Goal: Task Accomplishment & Management: Use online tool/utility

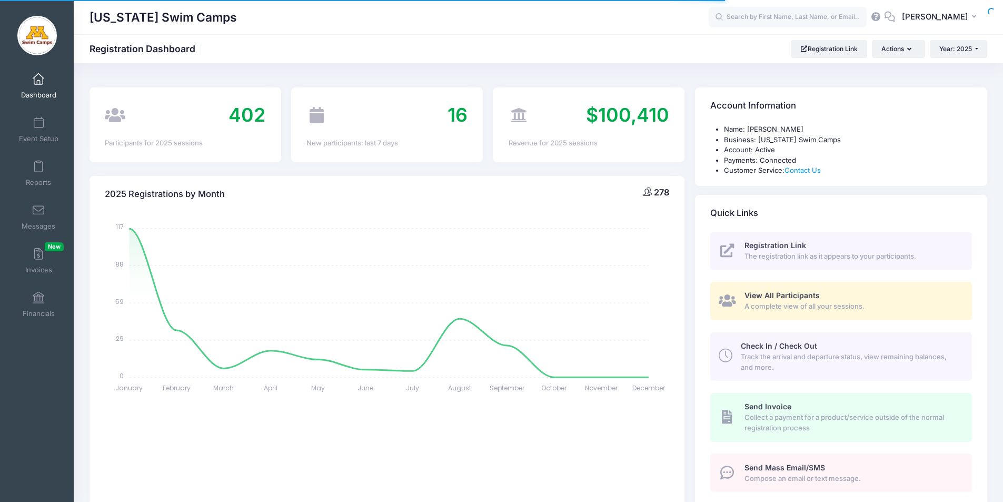
select select
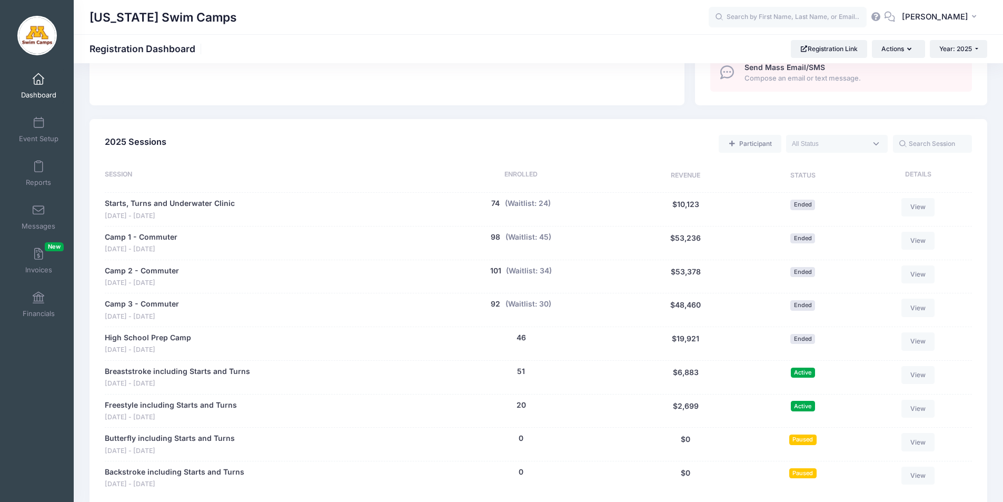
scroll to position [432, 0]
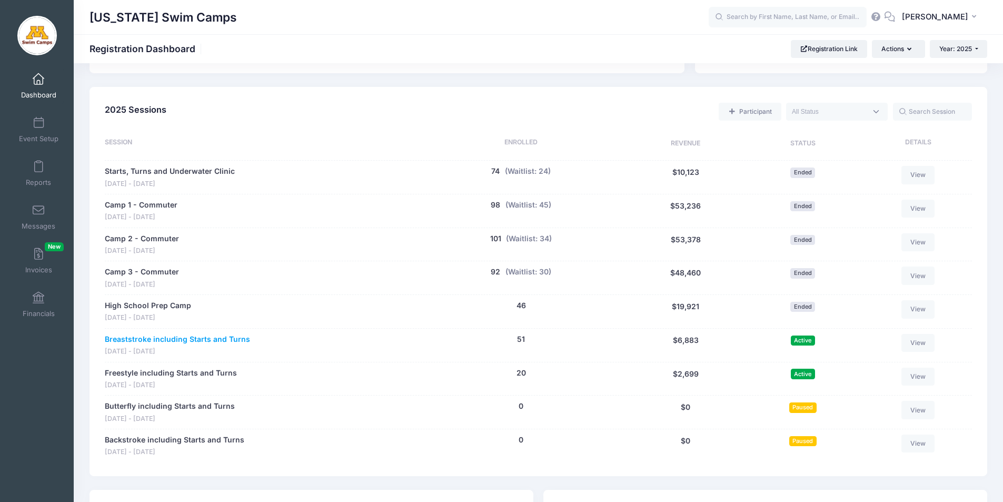
click at [193, 337] on link "Breaststroke including Starts and Turns" at bounding box center [177, 339] width 145 height 11
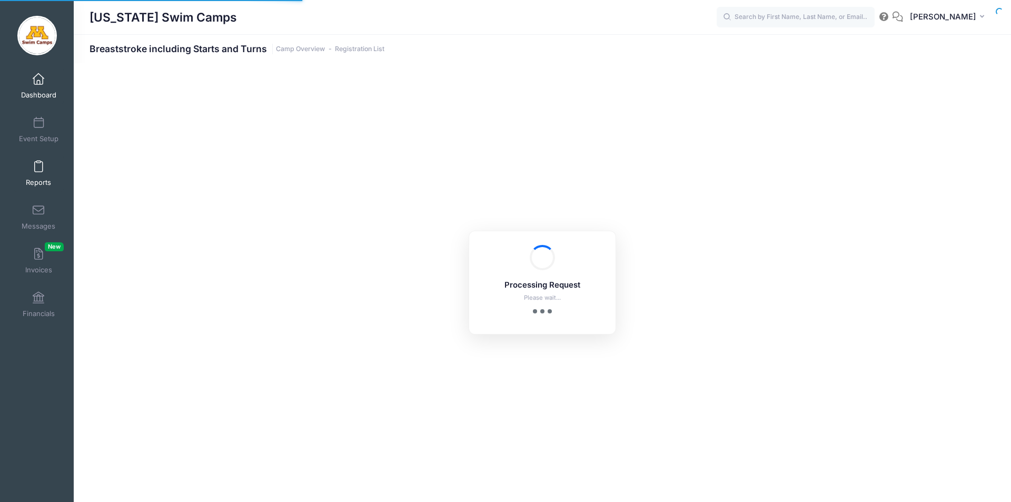
select select "10"
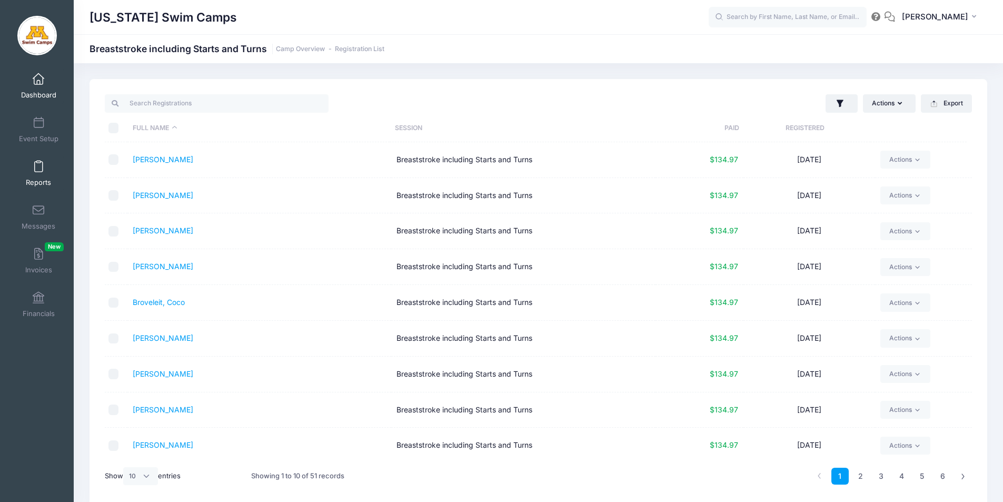
click at [41, 162] on link "Reports" at bounding box center [39, 173] width 50 height 37
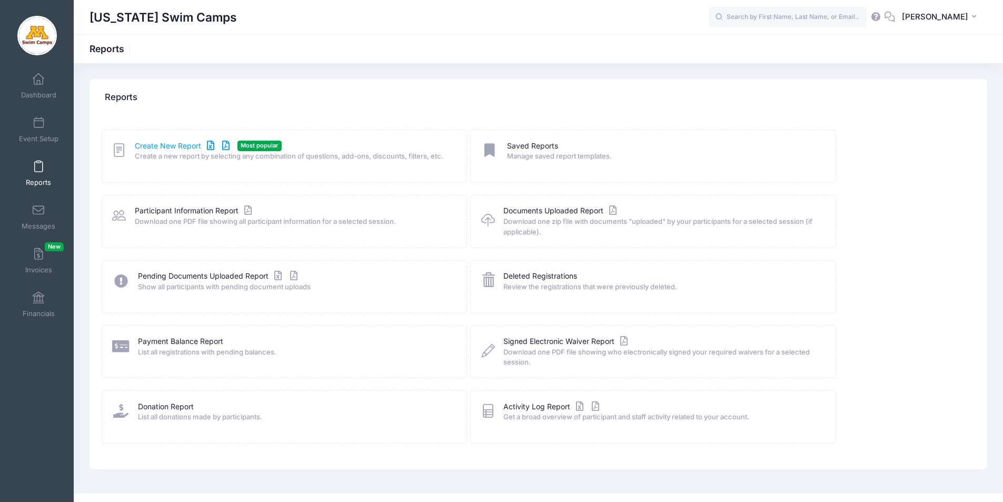
click at [177, 145] on link "Create New Report" at bounding box center [184, 146] width 98 height 11
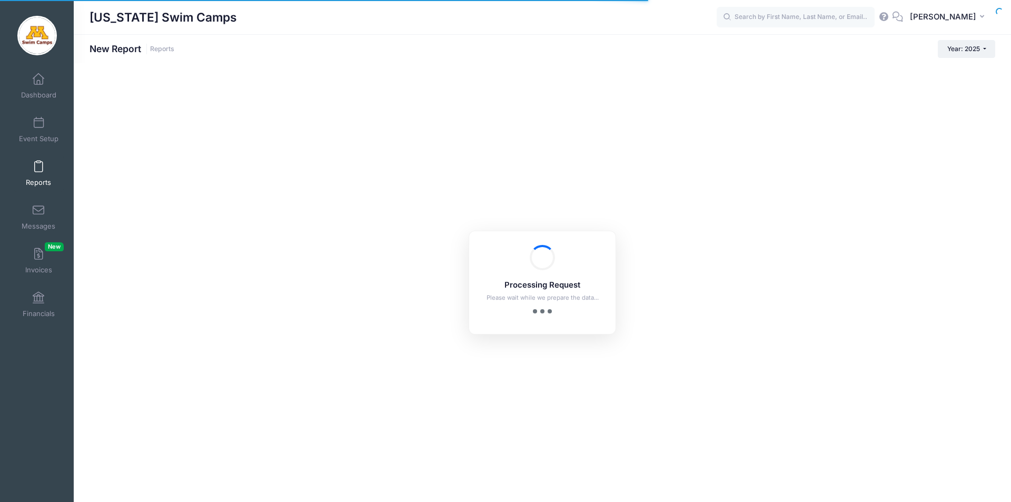
checkbox input "true"
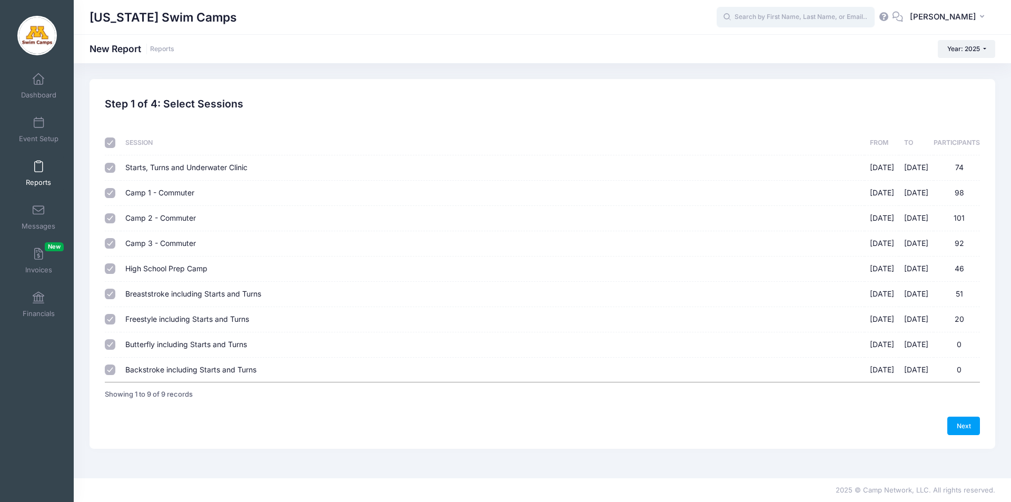
click at [773, 18] on input "text" at bounding box center [796, 17] width 158 height 21
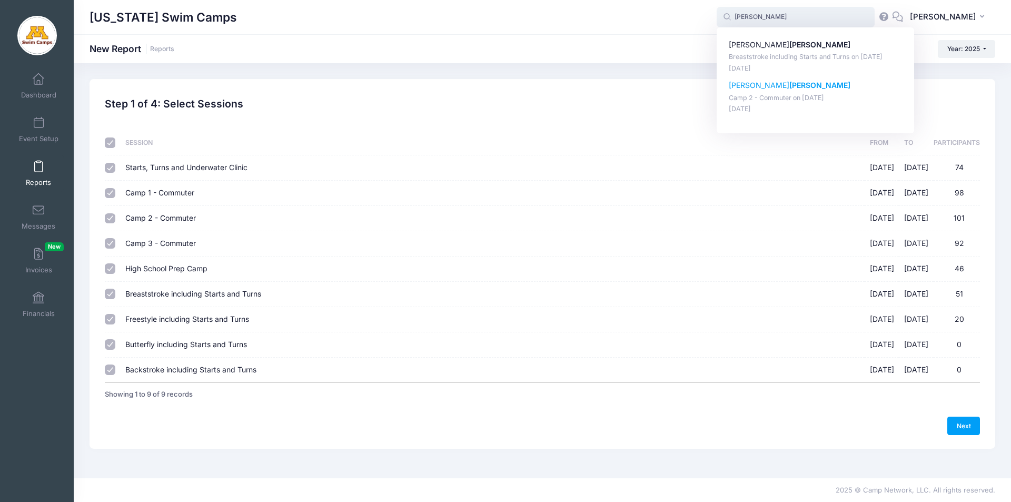
click at [781, 95] on p "Camp 2 - Commuter on Jun-16, 2025" at bounding box center [816, 98] width 174 height 10
type input "Hazel Petersen (Camp 2 - Commuter, Jun-16, 2025)"
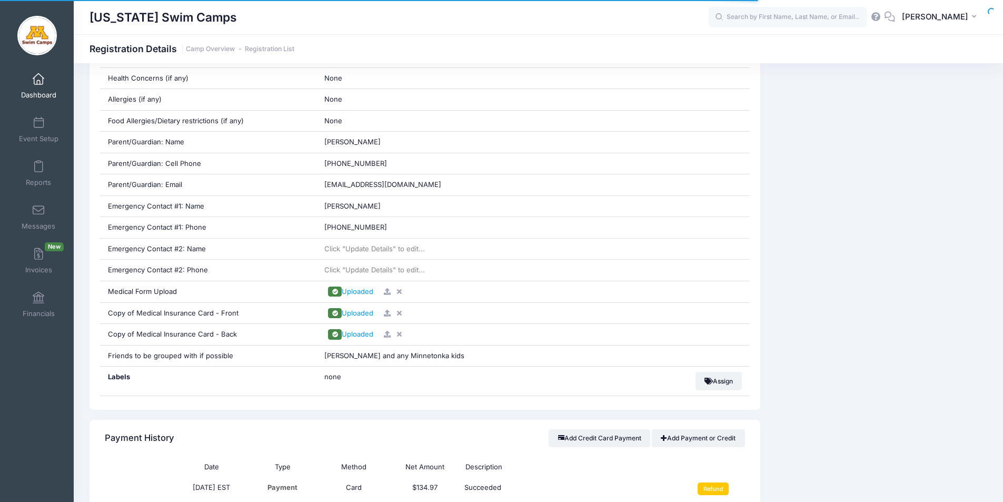
scroll to position [501, 0]
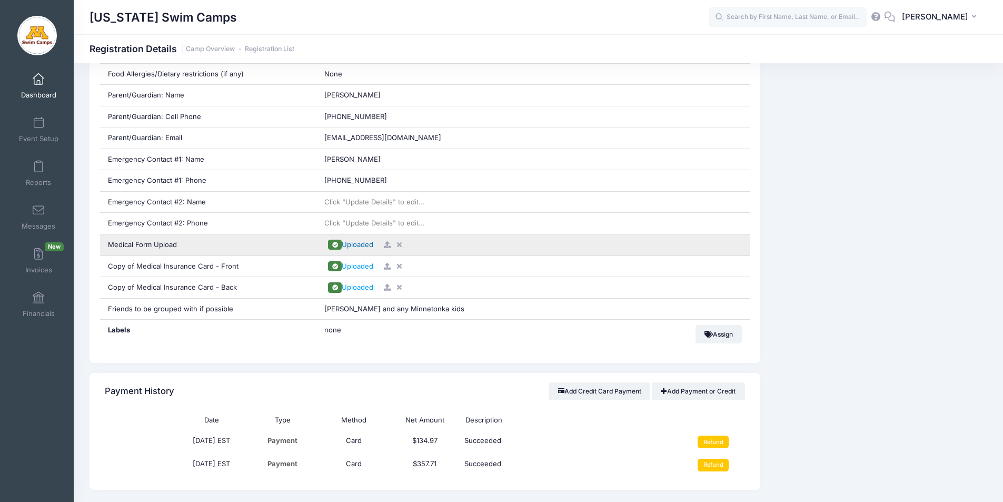
click at [353, 245] on span "Uploaded" at bounding box center [358, 244] width 32 height 8
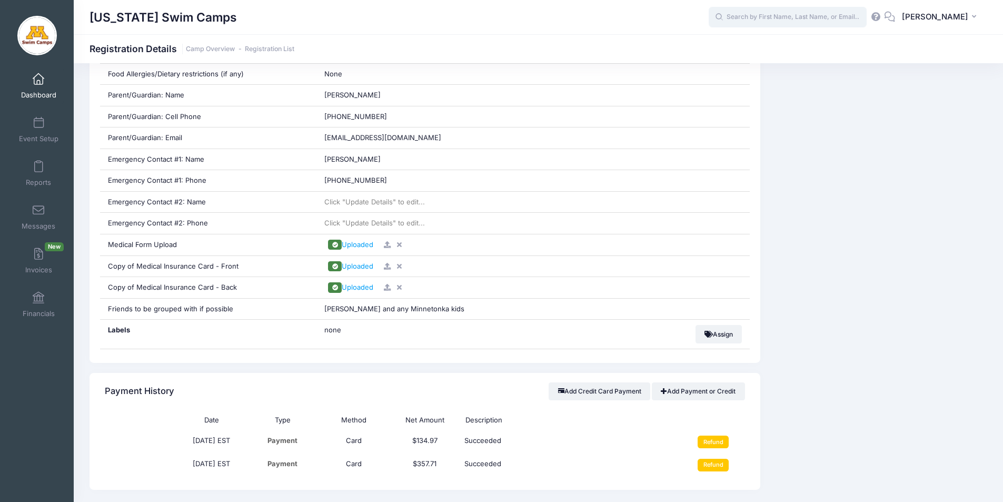
click at [775, 17] on input "text" at bounding box center [788, 17] width 158 height 21
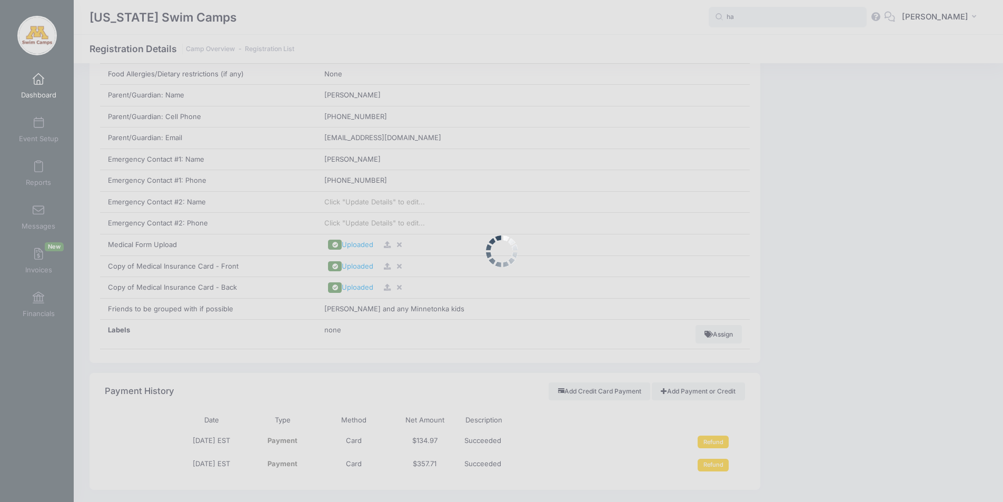
type input "h"
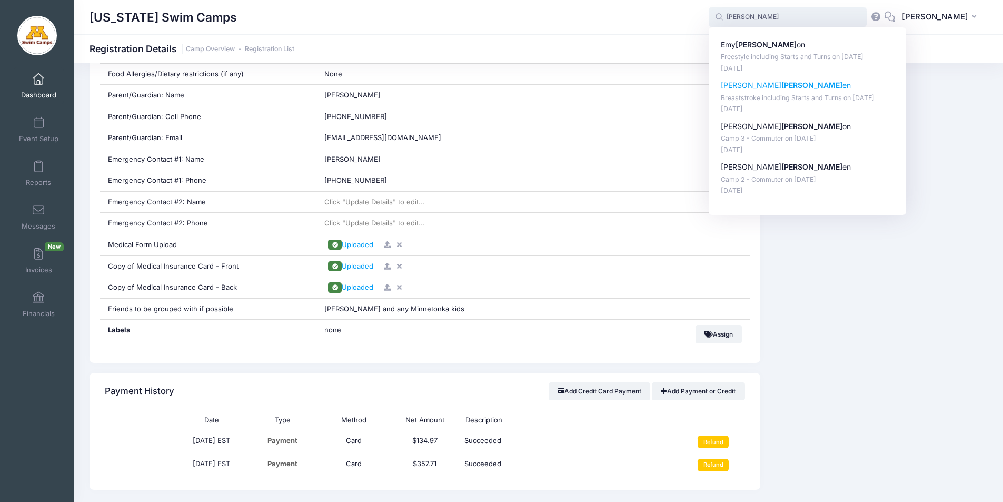
click at [794, 97] on p "Breaststroke including Starts and Turns on Sep-14, 2025" at bounding box center [808, 98] width 174 height 10
type input "Hazel Petersen (Breaststroke including Starts and Turns, Sep-14, 2025)"
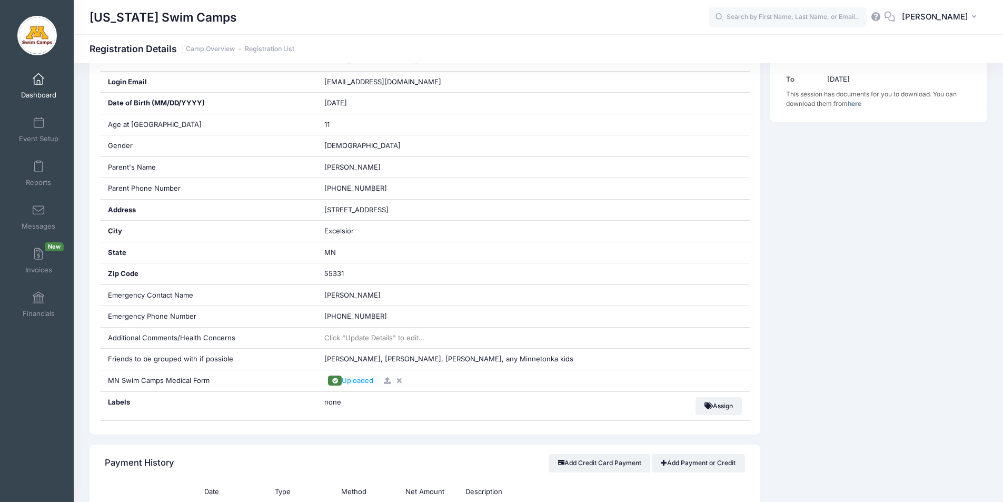
scroll to position [285, 0]
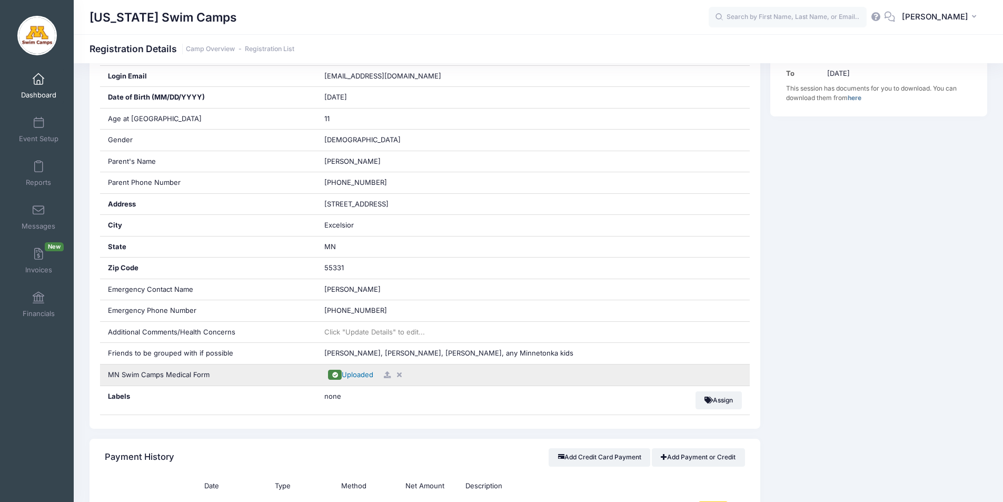
click at [354, 375] on span "Uploaded" at bounding box center [358, 374] width 32 height 8
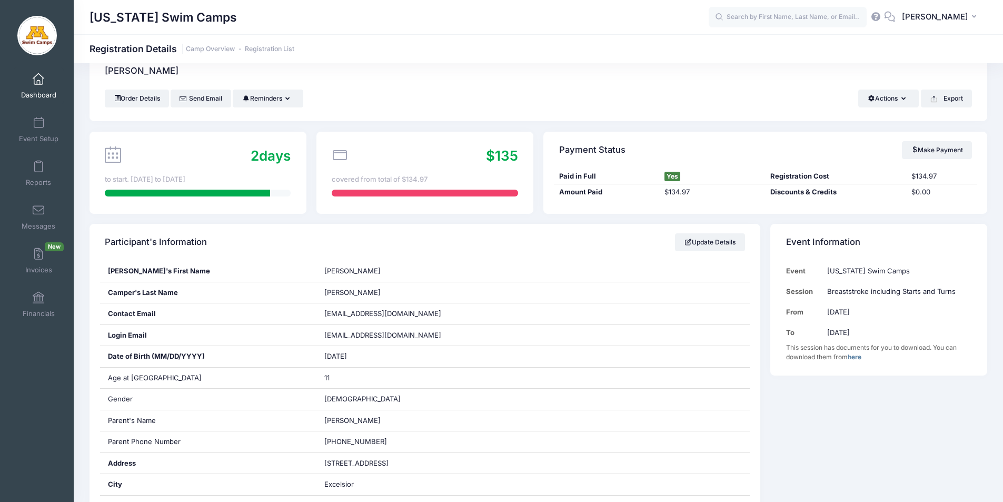
scroll to position [0, 0]
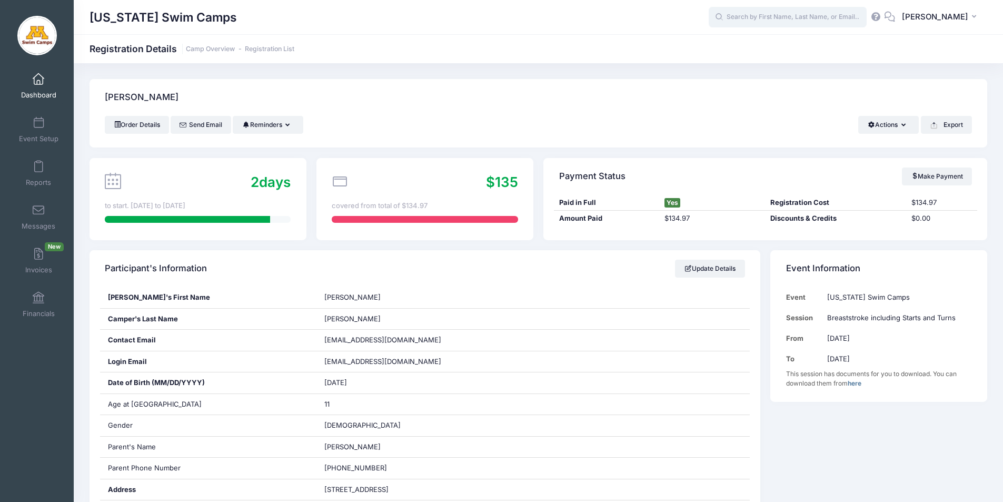
click at [816, 18] on input "text" at bounding box center [788, 17] width 158 height 21
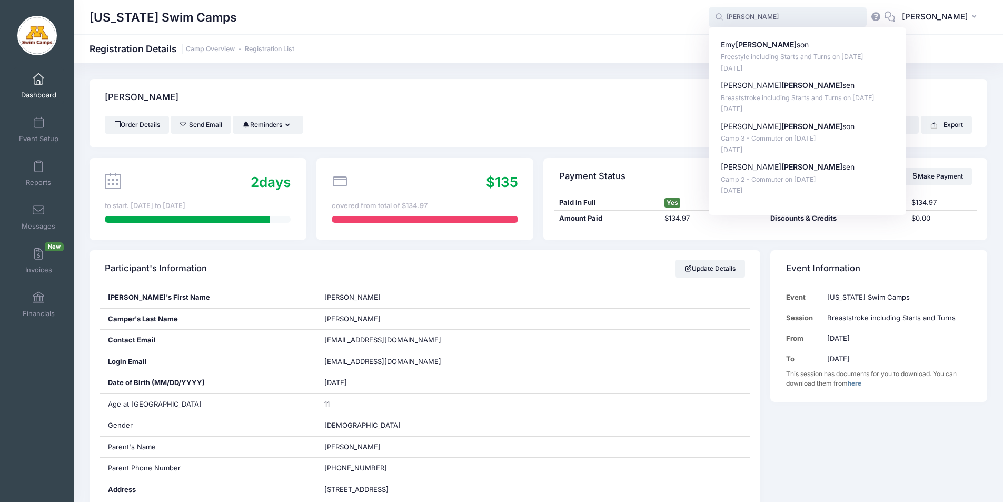
type input "peter"
click at [968, 56] on div "Minnesota Swim Camps Registration Details Camp Overview Registration List" at bounding box center [538, 48] width 929 height 29
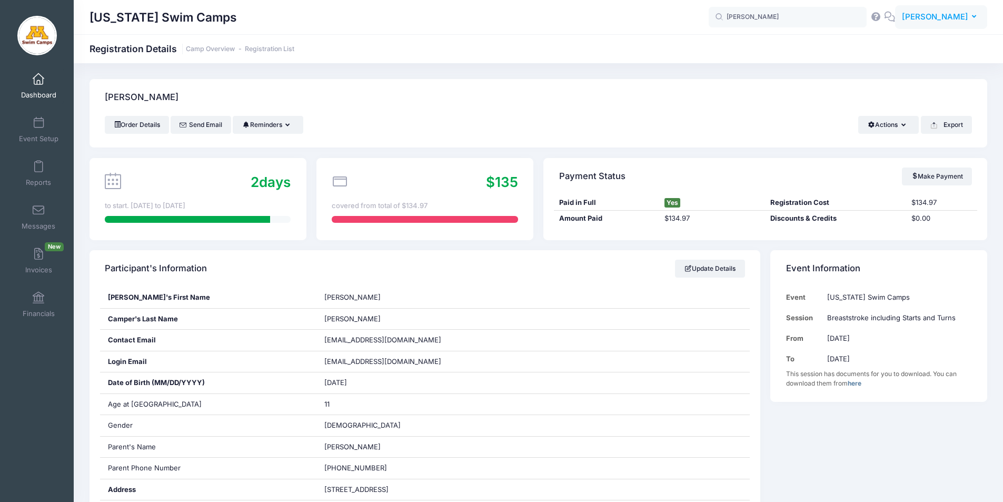
click at [967, 19] on span "[PERSON_NAME]" at bounding box center [935, 17] width 66 height 12
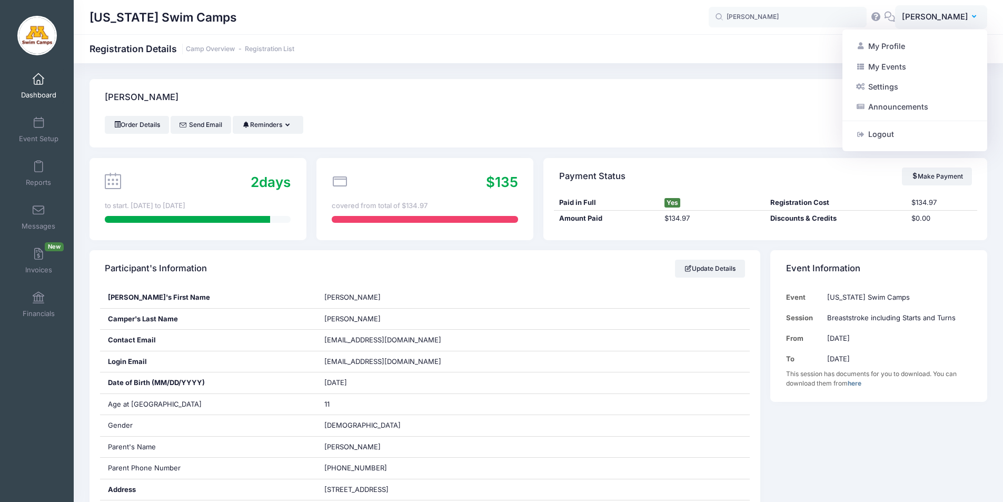
click at [586, 19] on div "[US_STATE] Swim Camps" at bounding box center [398, 17] width 619 height 24
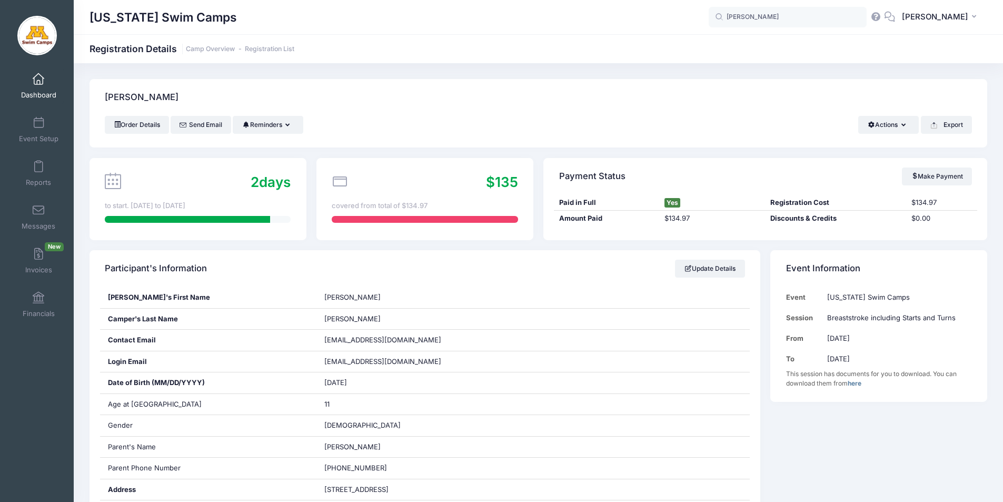
click at [28, 79] on link "Dashboard" at bounding box center [39, 85] width 50 height 37
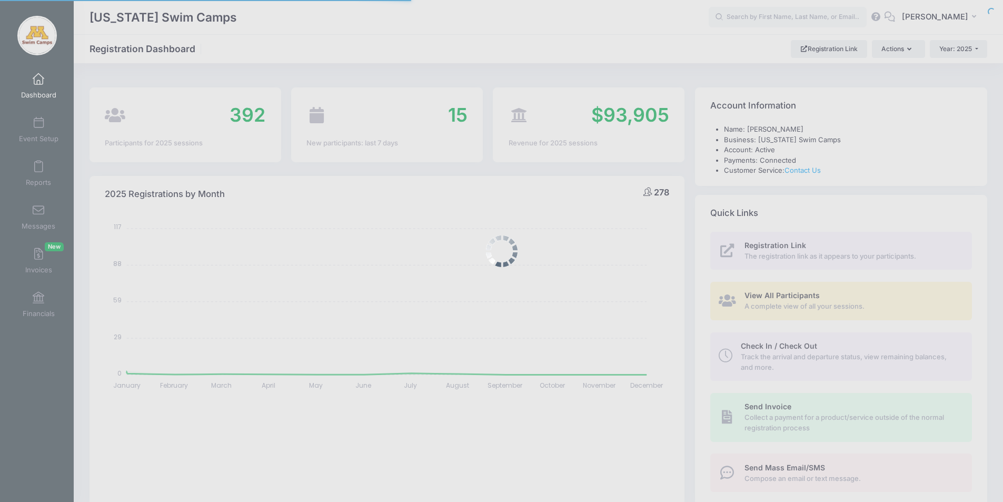
select select
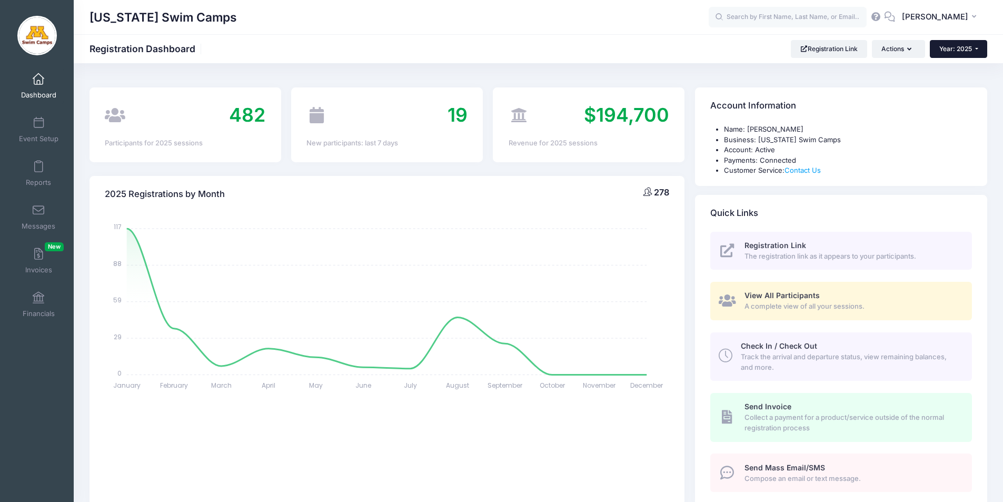
click at [956, 48] on span "Year: 2025" at bounding box center [955, 49] width 33 height 8
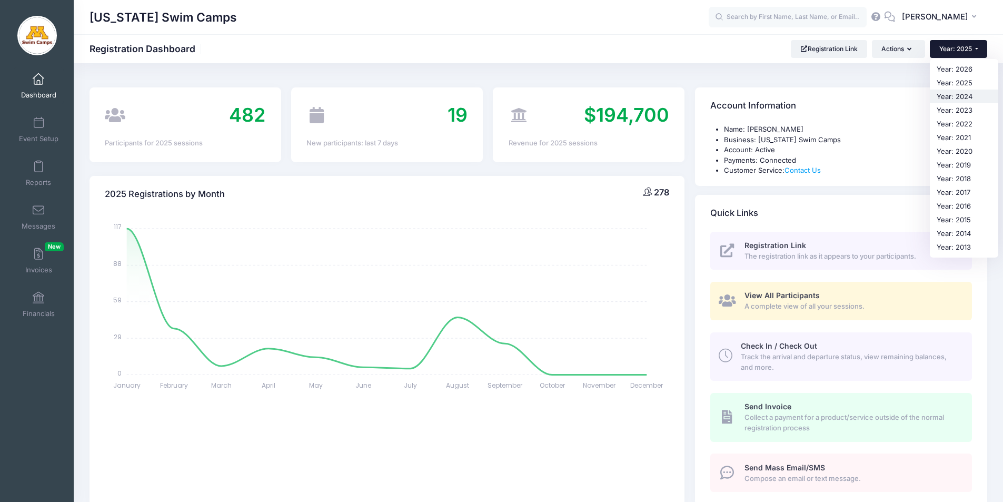
click at [952, 93] on link "Year: 2024" at bounding box center [964, 96] width 68 height 14
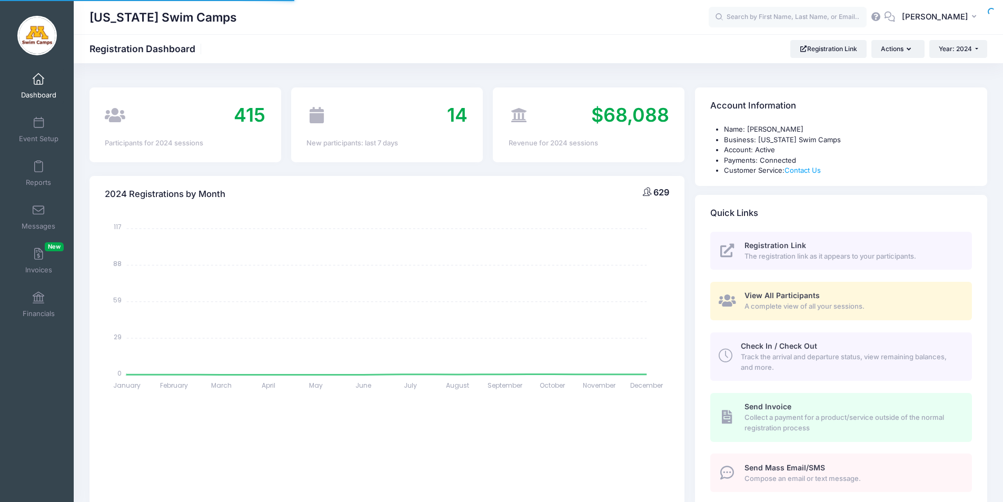
select select
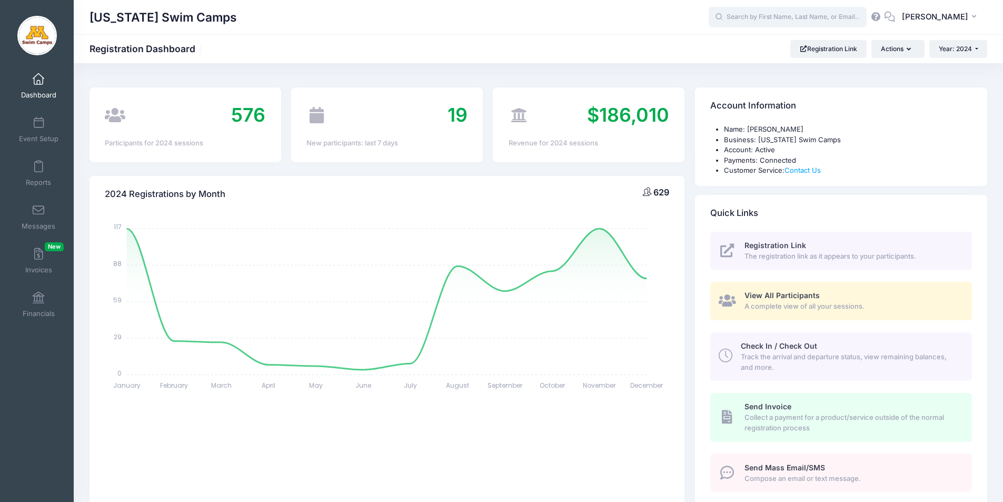
click at [770, 17] on input "text" at bounding box center [788, 17] width 158 height 21
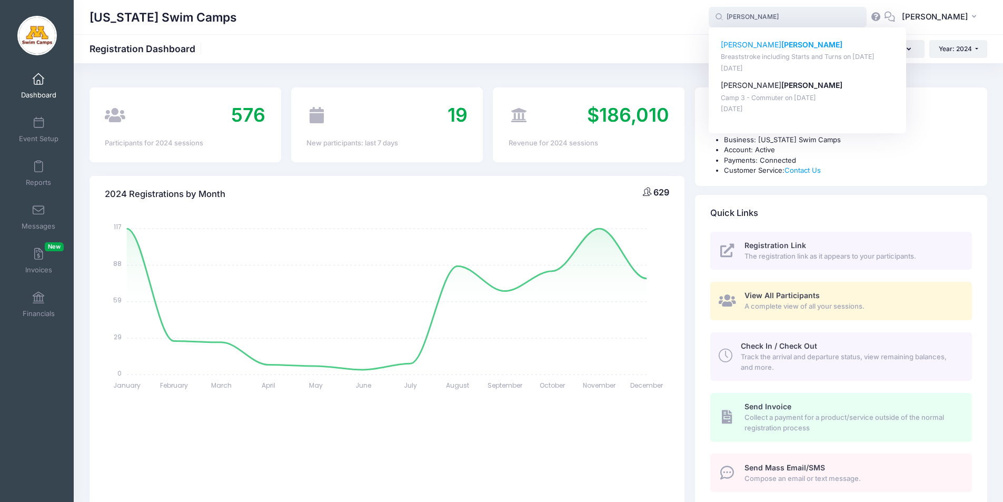
click at [790, 56] on p "Breaststroke including Starts and Turns on Sep-15, 2024" at bounding box center [808, 57] width 174 height 10
type input "Hazel Petersen (Breaststroke including Starts and Turns, Sep-15, 2024)"
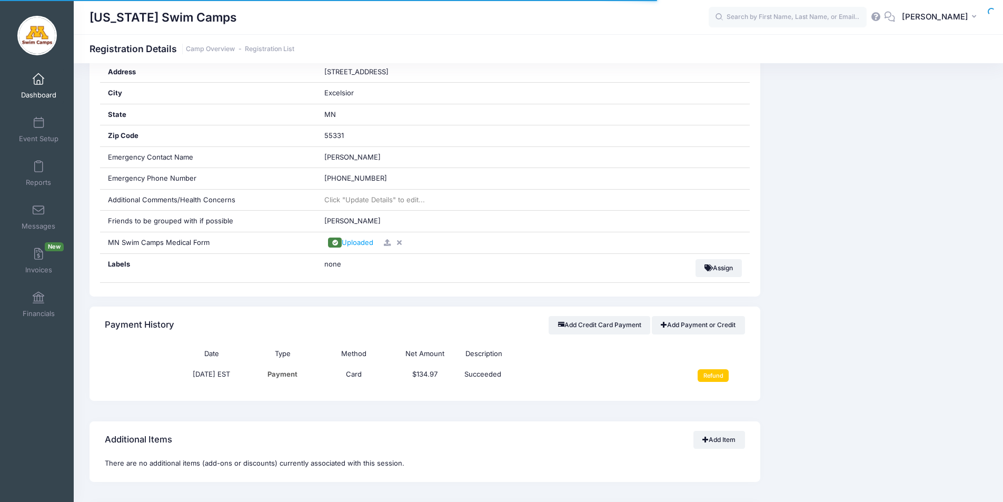
scroll to position [422, 0]
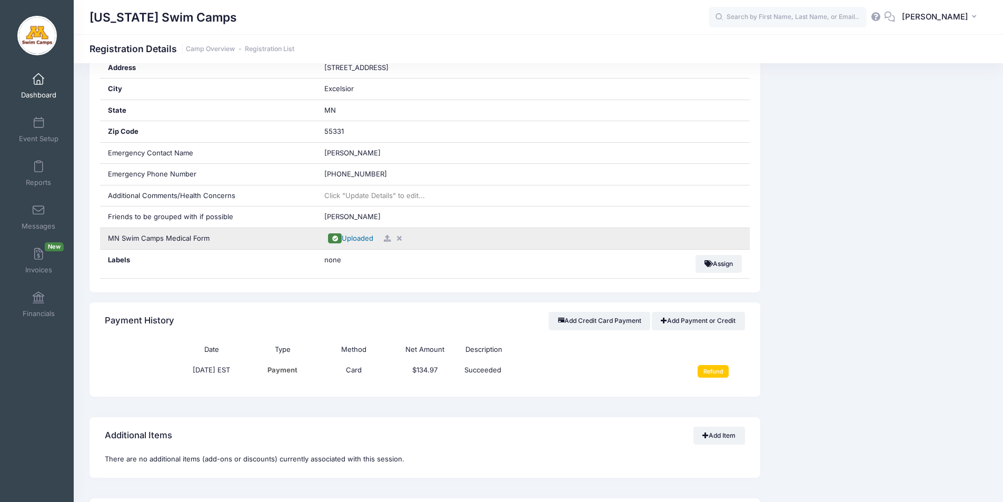
click at [359, 236] on span "Uploaded" at bounding box center [358, 238] width 32 height 8
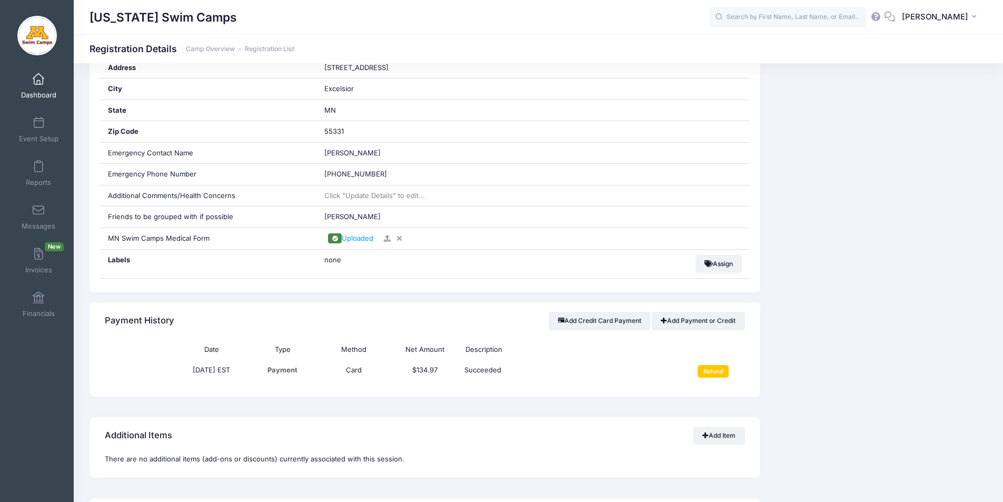
click at [38, 76] on span at bounding box center [38, 80] width 0 height 12
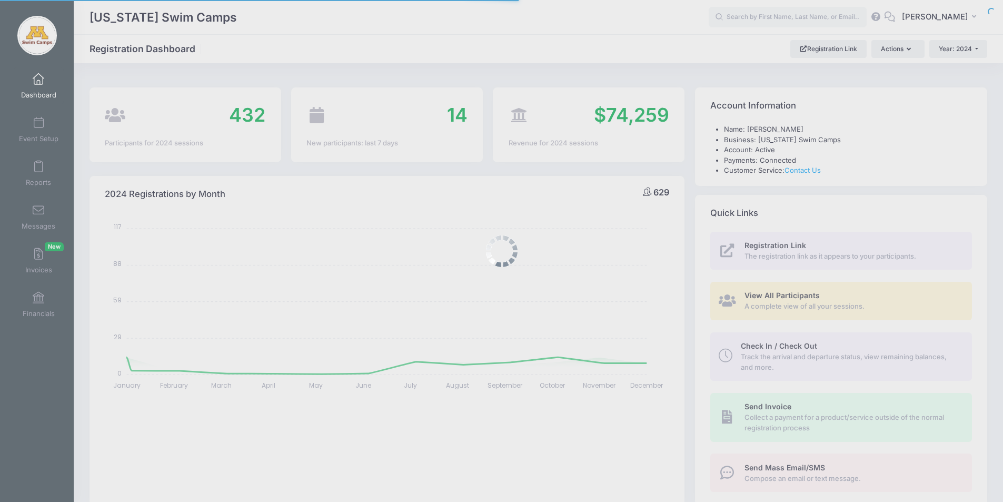
select select
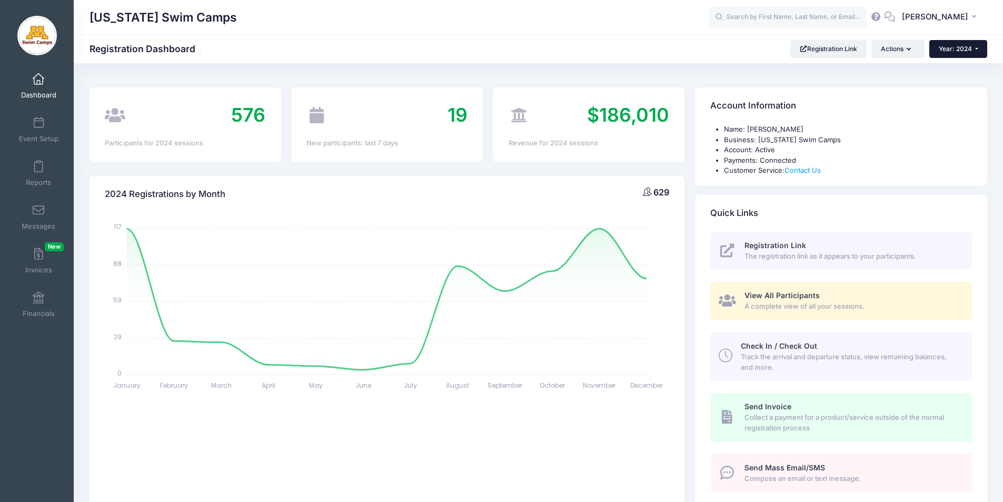
click at [959, 54] on button "Year: 2024" at bounding box center [958, 49] width 58 height 18
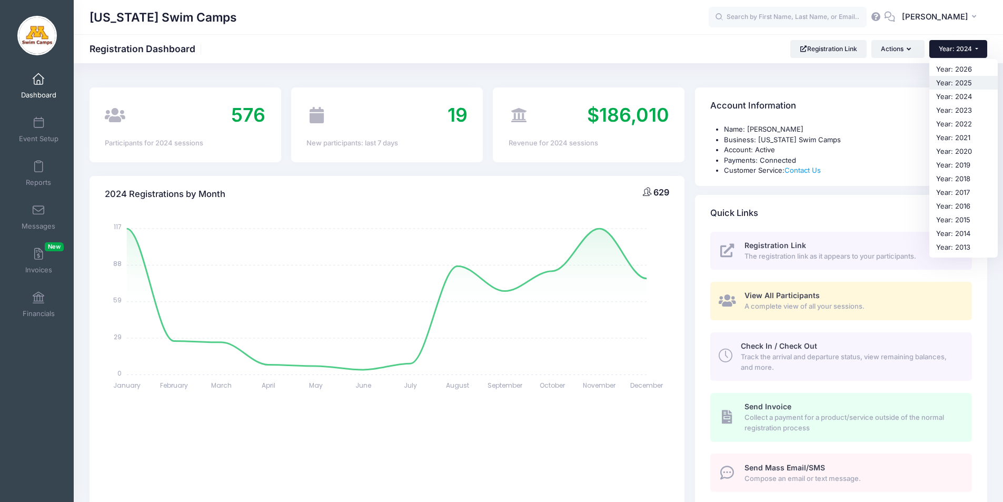
click at [958, 83] on link "Year: 2025" at bounding box center [963, 83] width 68 height 14
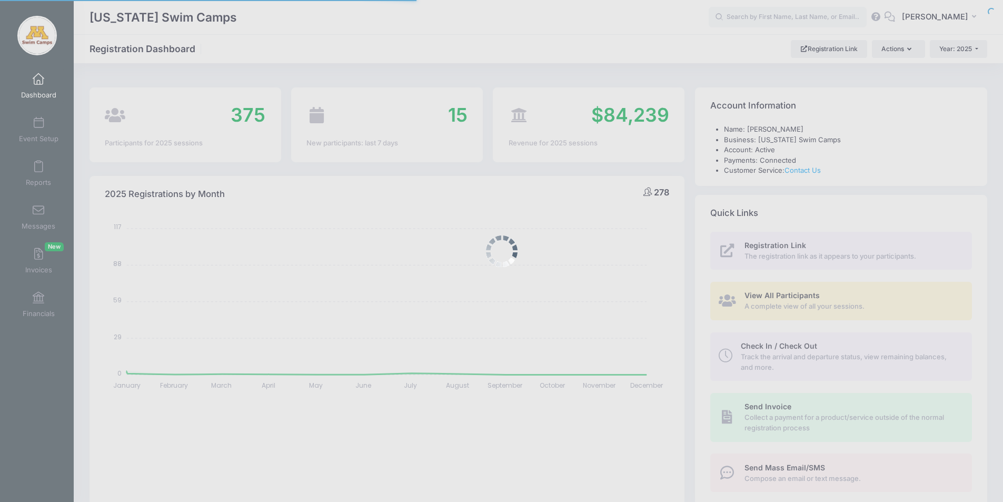
select select
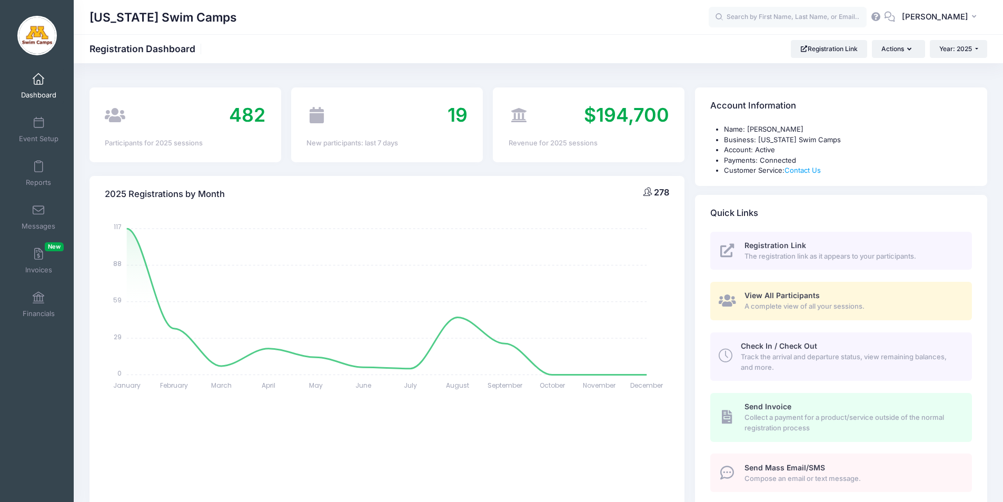
click at [38, 77] on span at bounding box center [38, 80] width 0 height 12
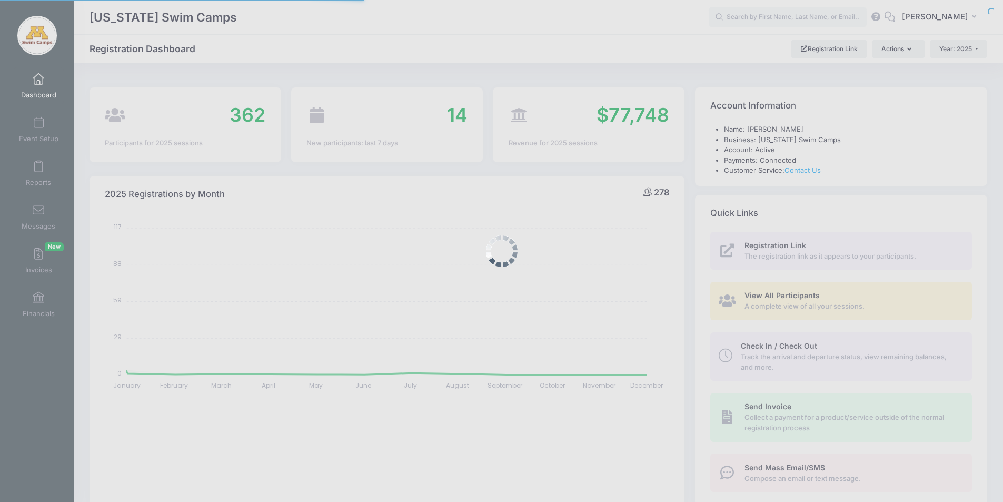
select select
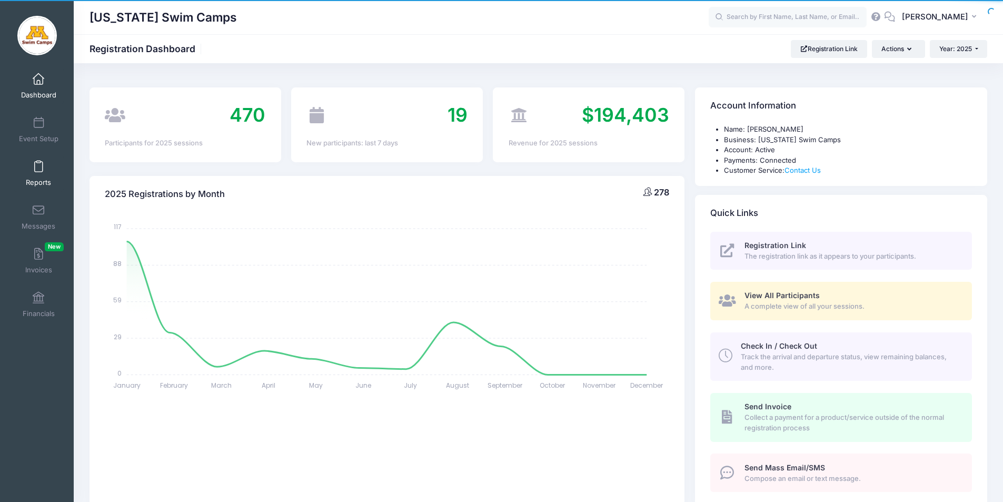
click at [38, 165] on span at bounding box center [38, 167] width 0 height 12
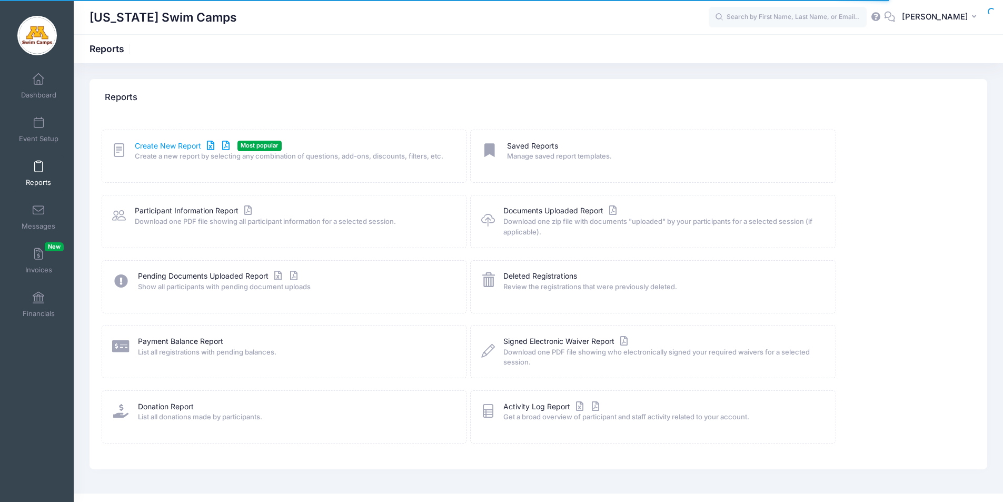
click at [190, 145] on link "Create New Report" at bounding box center [184, 146] width 98 height 11
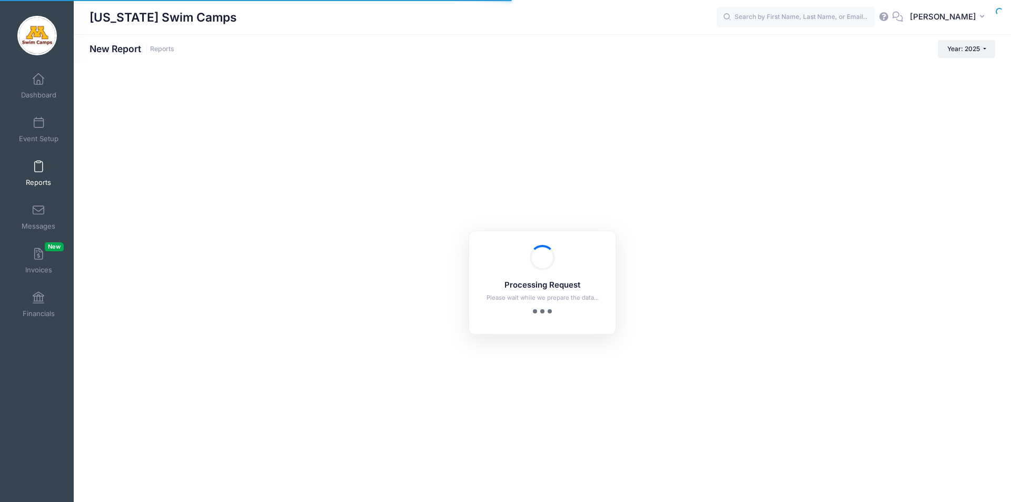
checkbox input "true"
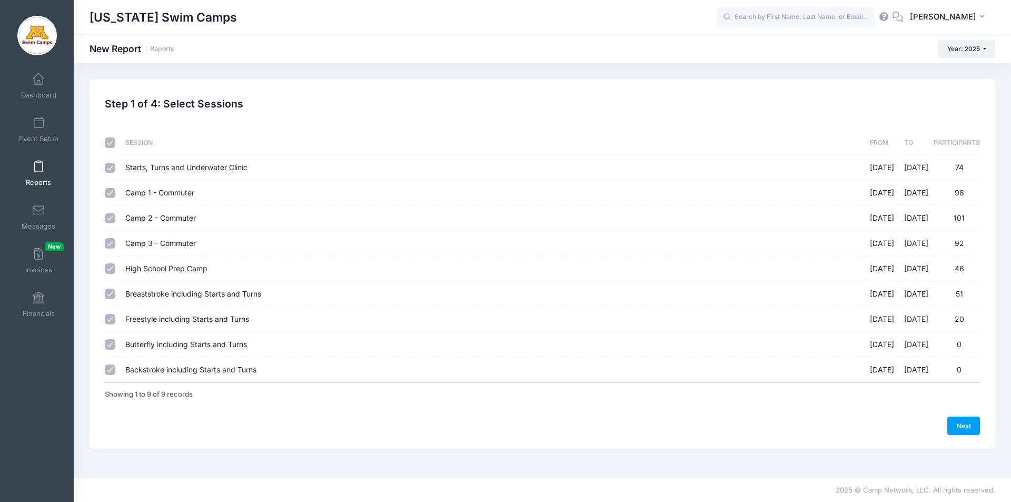
click at [111, 141] on input "checkbox" at bounding box center [110, 142] width 11 height 11
checkbox input "false"
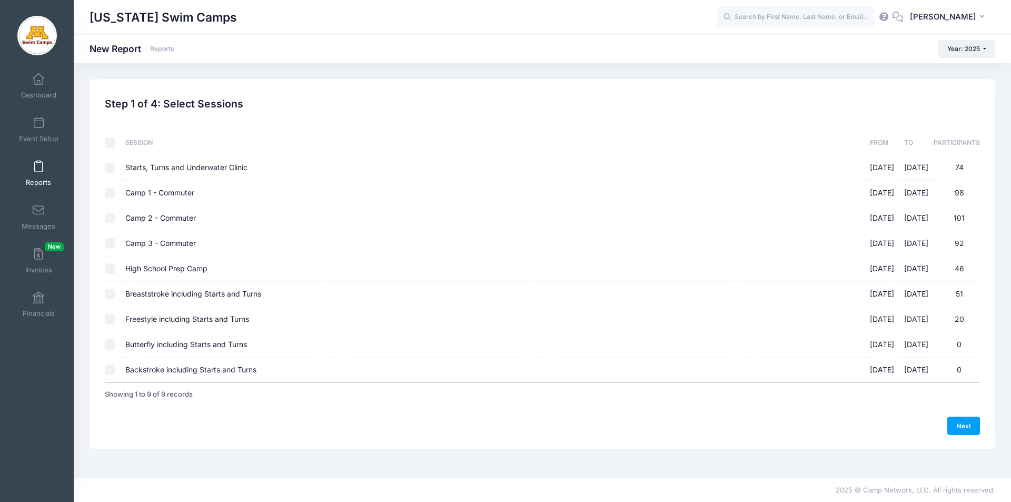
checkbox input "false"
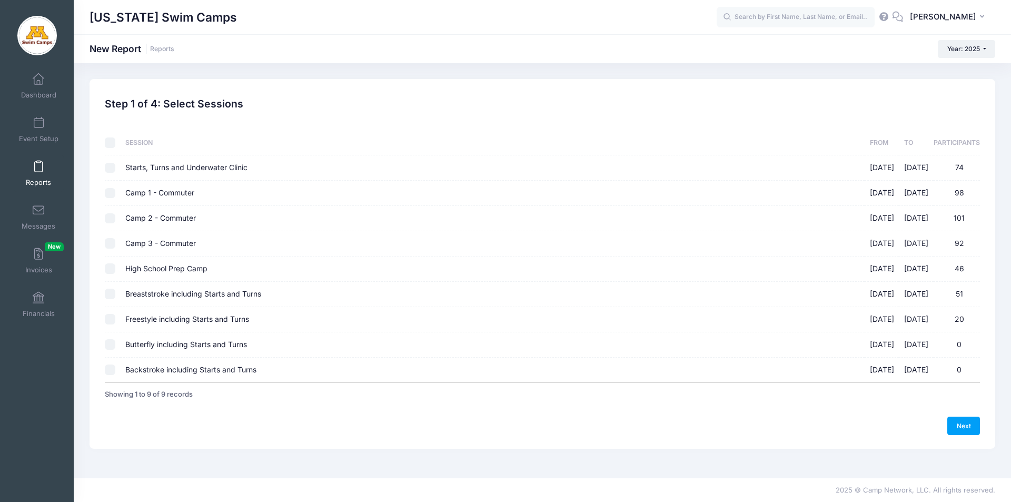
checkbox input "false"
click at [111, 292] on input "Breaststroke including Starts and Turns 09/14/2025 - 09/14/2025 51" at bounding box center [110, 294] width 11 height 11
checkbox input "true"
click at [963, 424] on link "Next" at bounding box center [963, 425] width 33 height 18
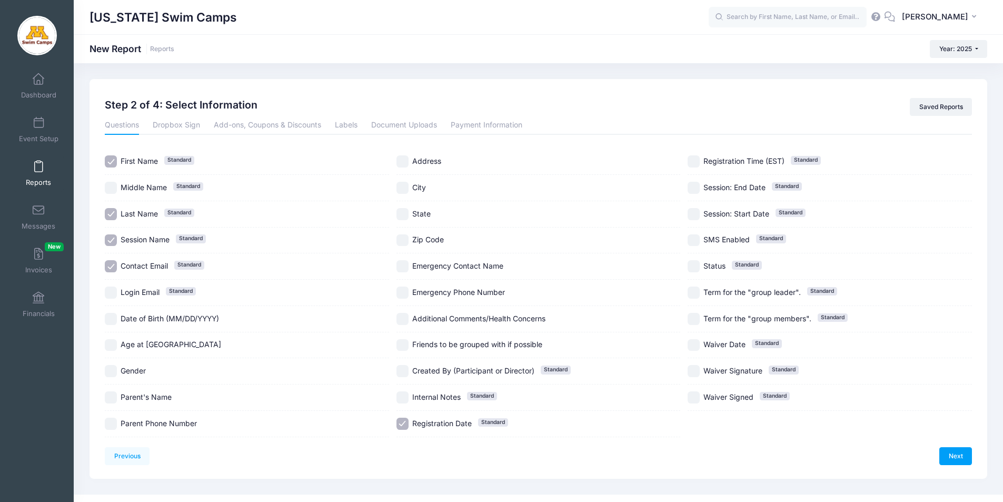
click at [107, 342] on input "Age at Camp" at bounding box center [111, 345] width 12 height 12
checkbox input "true"
click at [110, 366] on input "Gender" at bounding box center [111, 371] width 12 height 12
checkbox input "true"
click at [110, 394] on input "Parent's Name" at bounding box center [111, 397] width 12 height 12
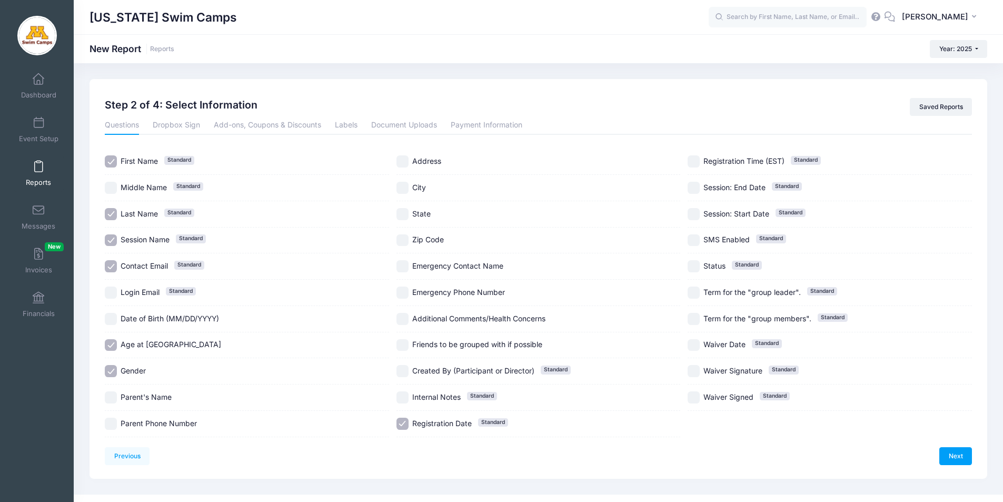
checkbox input "true"
click at [108, 426] on input "Parent Phone Number" at bounding box center [111, 423] width 12 height 12
checkbox input "true"
click at [405, 266] on input "Emergency Contact Name" at bounding box center [402, 266] width 12 height 12
checkbox input "true"
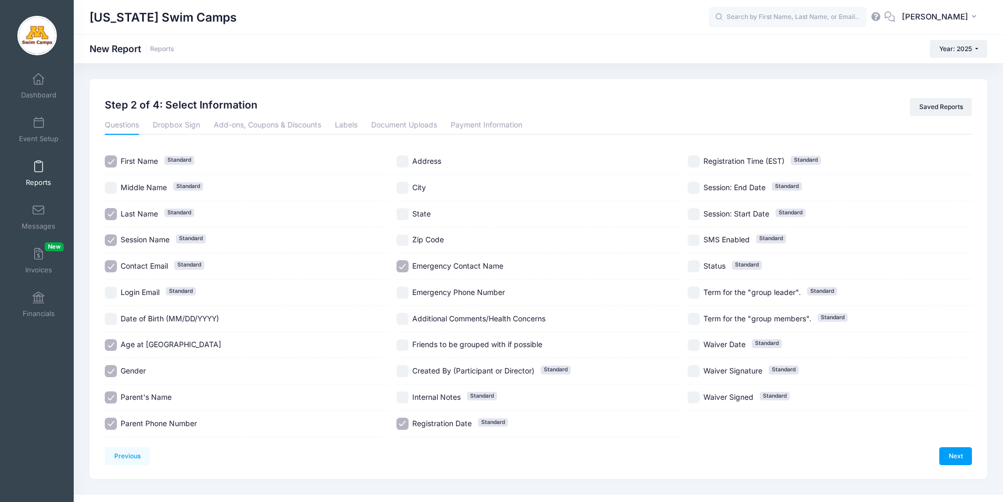
click at [401, 294] on input "Emergency Phone Number" at bounding box center [402, 292] width 12 height 12
checkbox input "true"
click at [399, 315] on input "Additional Comments/Health Concerns" at bounding box center [402, 319] width 12 height 12
checkbox input "true"
click at [402, 338] on div "Friends to be grouped with if possible" at bounding box center [538, 345] width 284 height 26
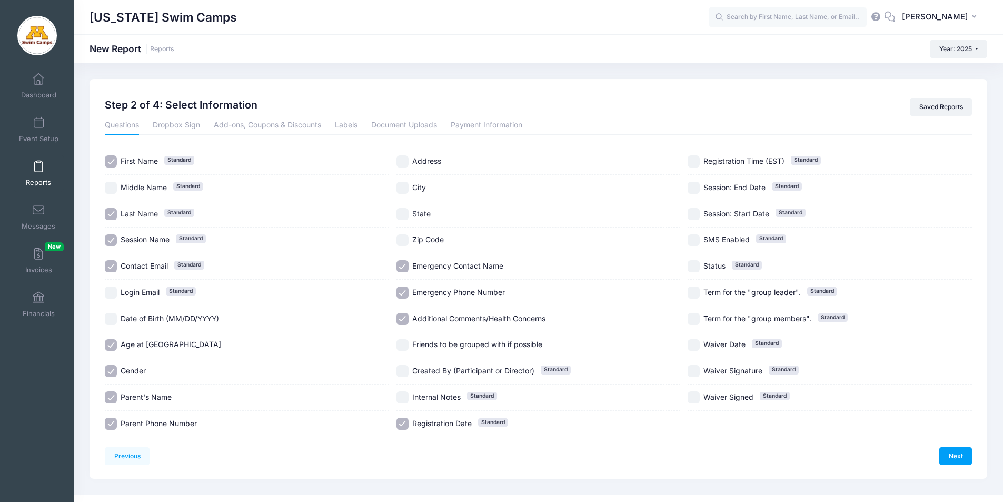
checkbox input "true"
click at [404, 424] on input "Registration Date Standard" at bounding box center [402, 423] width 12 height 12
checkbox input "false"
click at [954, 455] on link "Next" at bounding box center [955, 456] width 33 height 18
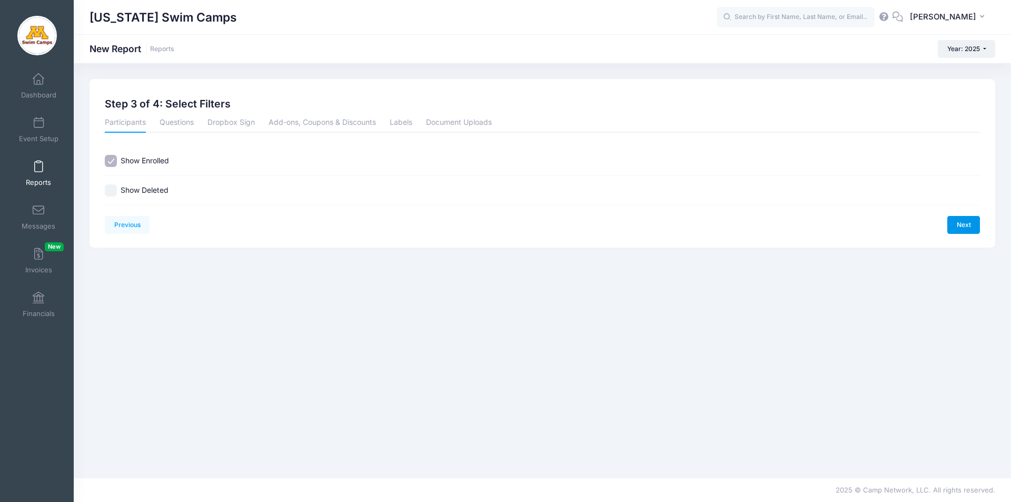
click at [968, 228] on link "Next" at bounding box center [963, 225] width 33 height 18
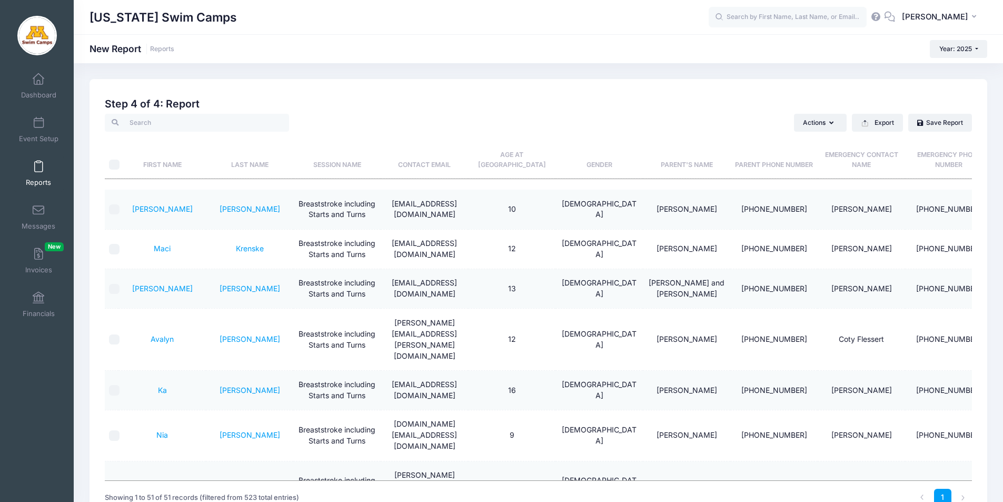
click at [255, 164] on th "Last Name" at bounding box center [249, 155] width 87 height 47
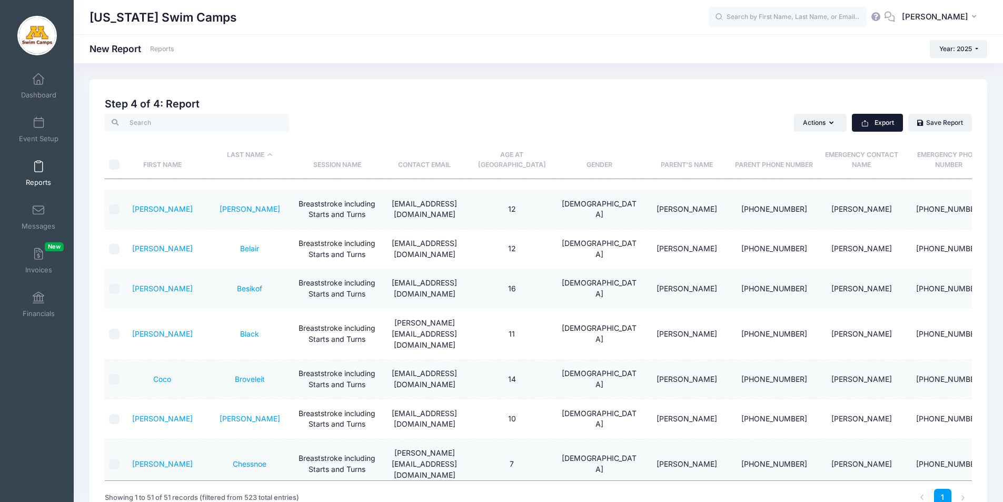
click at [871, 124] on button "Export" at bounding box center [877, 123] width 51 height 18
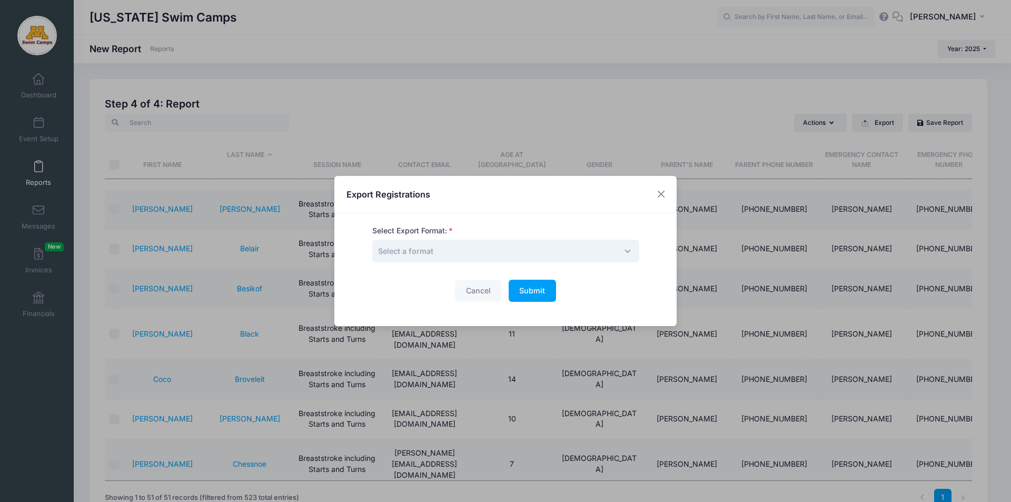
click at [433, 255] on span "Select a format" at bounding box center [405, 250] width 55 height 9
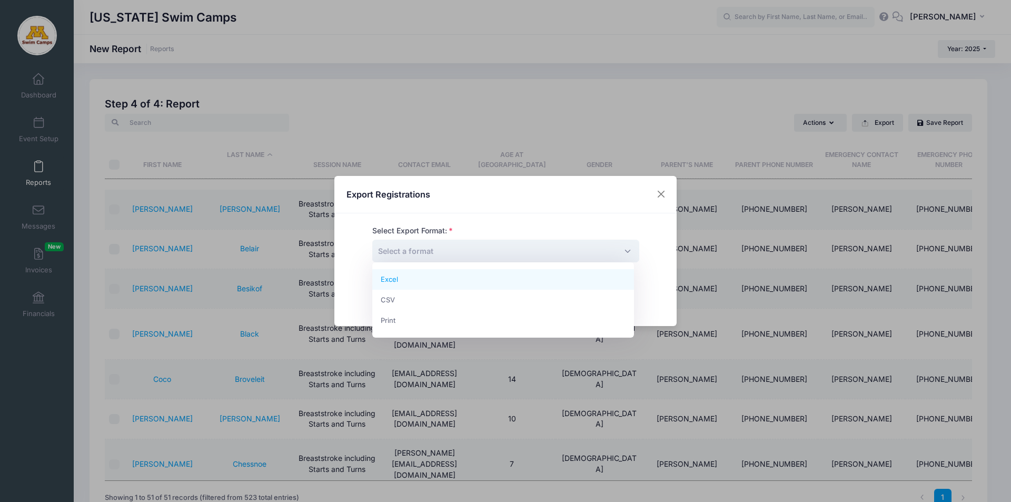
select select "excel"
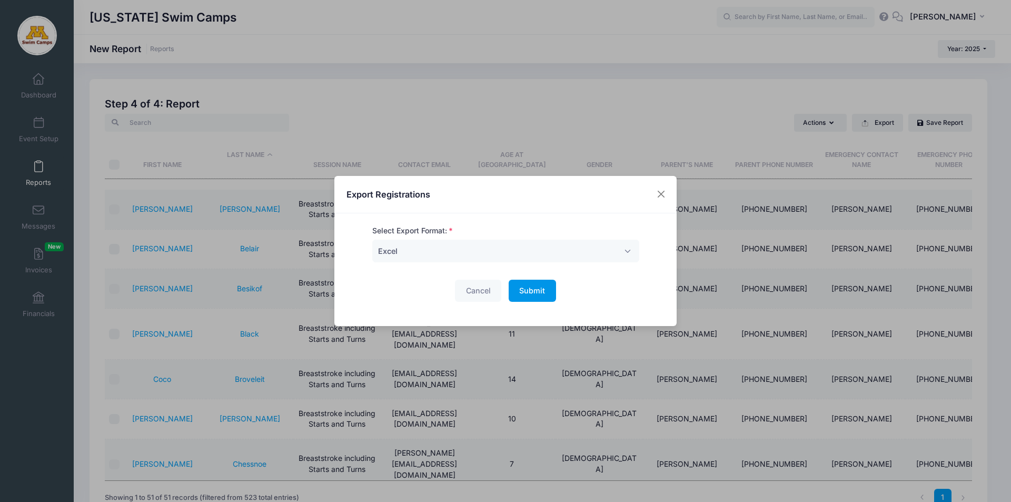
click at [524, 296] on button "Submit Please wait..." at bounding box center [532, 291] width 47 height 23
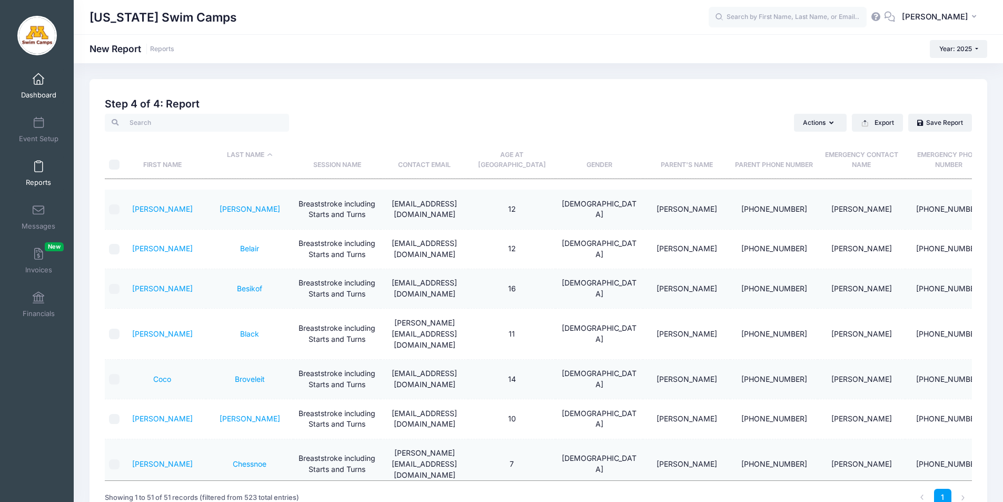
click at [38, 76] on span at bounding box center [38, 80] width 0 height 12
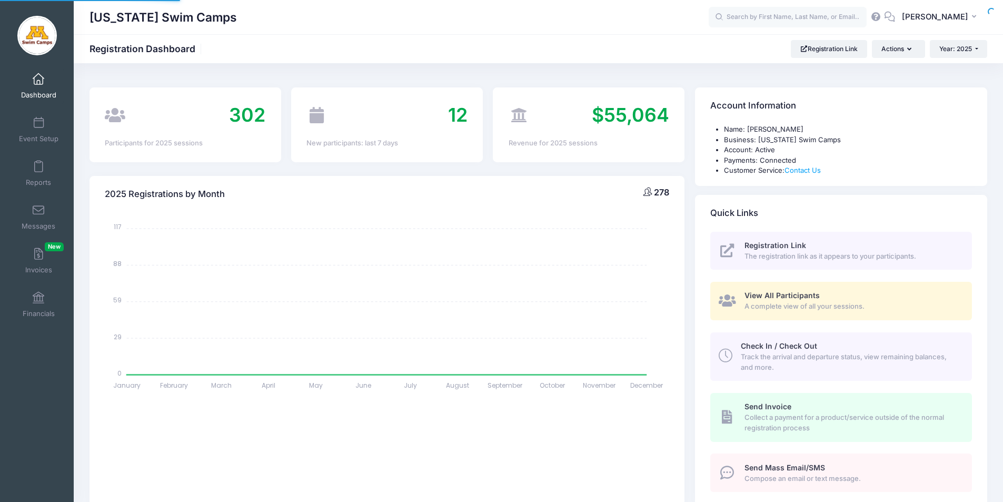
select select
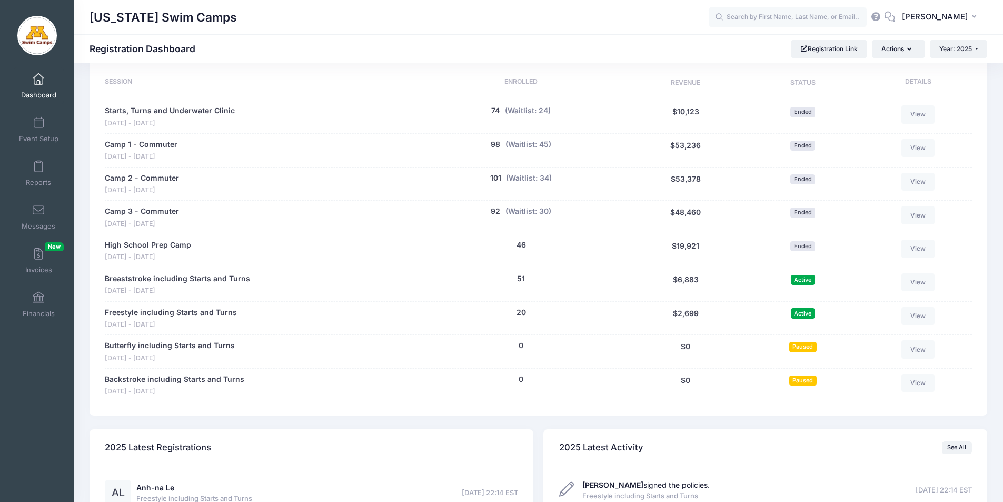
scroll to position [510, 0]
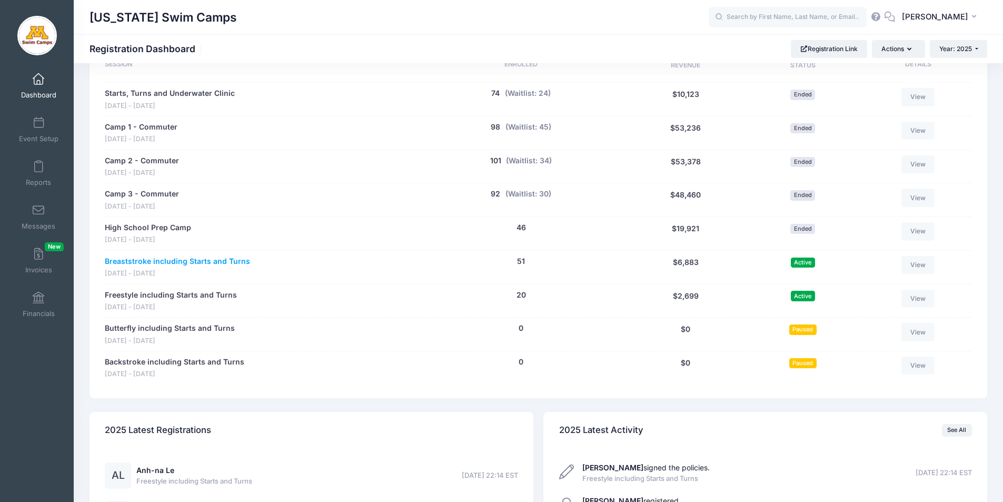
click at [191, 261] on link "Breaststroke including Starts and Turns" at bounding box center [177, 261] width 145 height 11
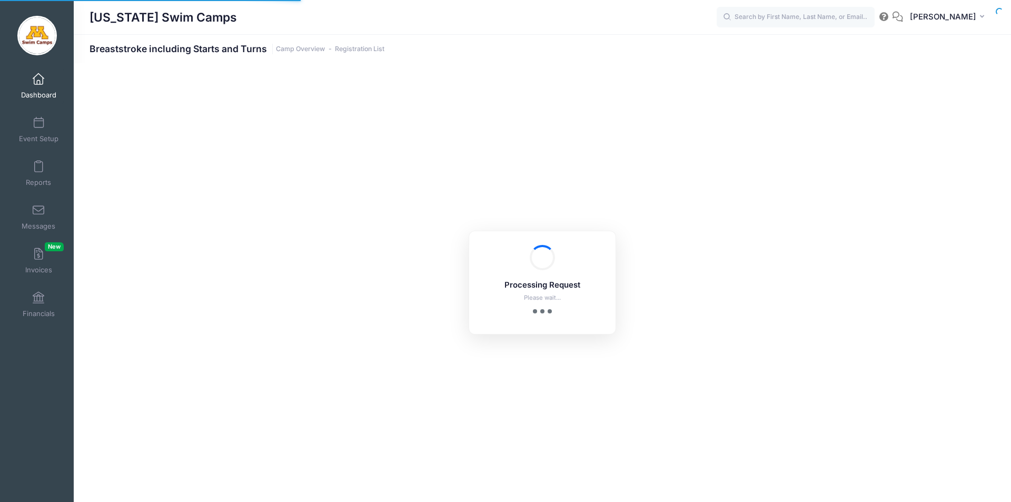
select select "10"
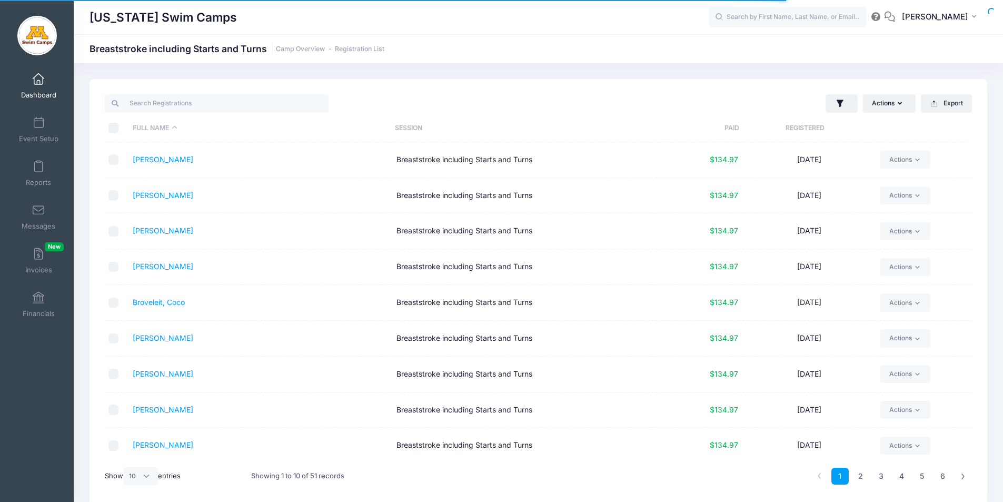
scroll to position [44, 0]
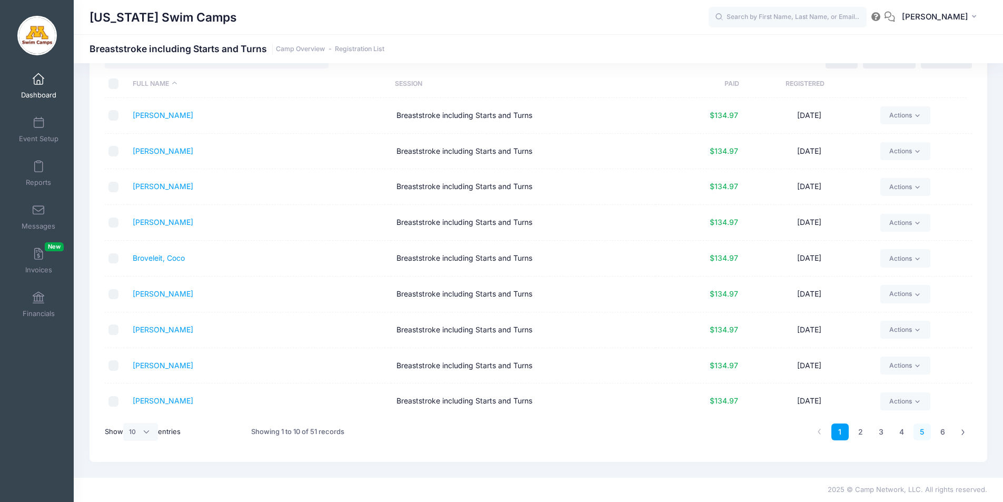
click at [922, 430] on link "5" at bounding box center [921, 431] width 17 height 17
click at [941, 432] on link "6" at bounding box center [942, 431] width 17 height 17
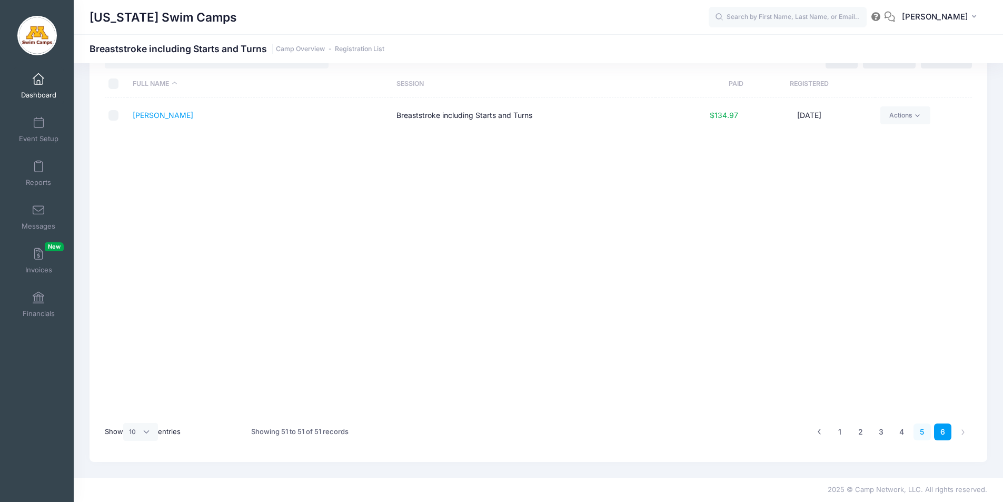
click at [926, 433] on link "5" at bounding box center [921, 431] width 17 height 17
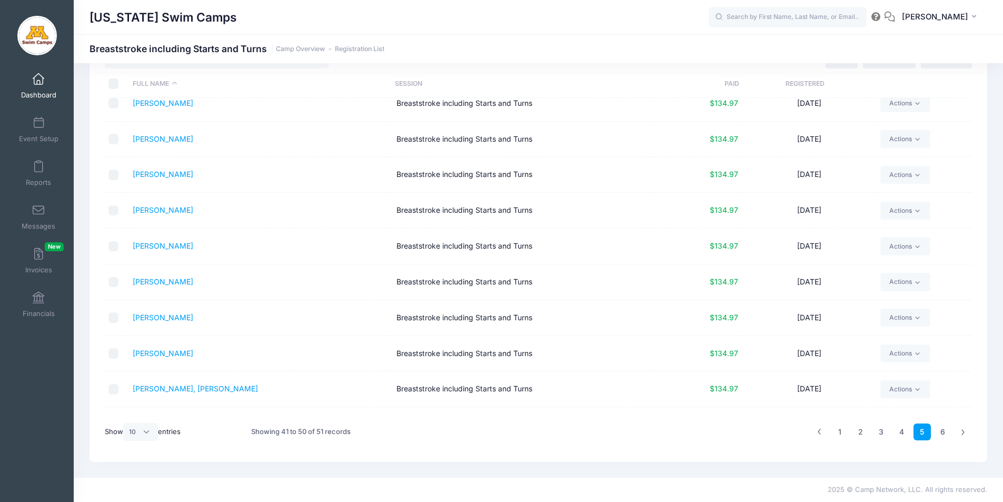
scroll to position [39, 0]
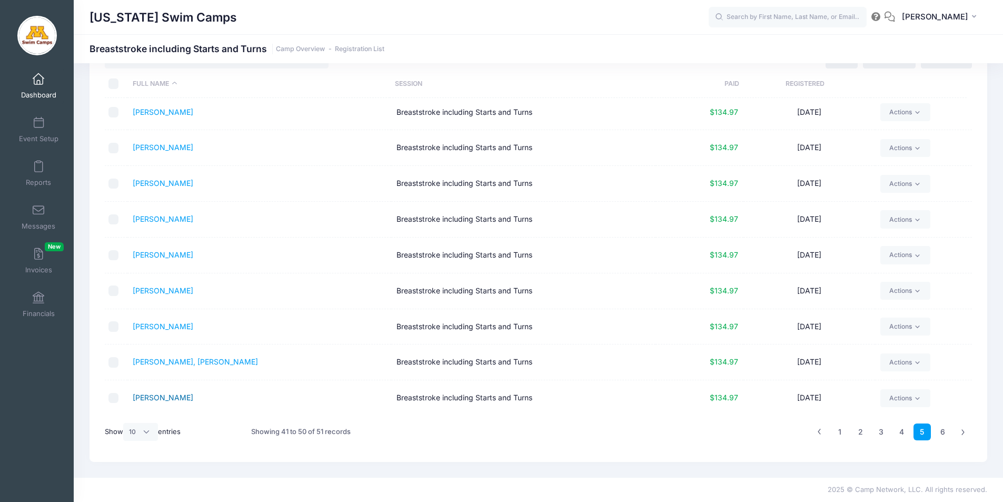
click at [165, 397] on link "Yetter, Wyatt" at bounding box center [163, 397] width 61 height 9
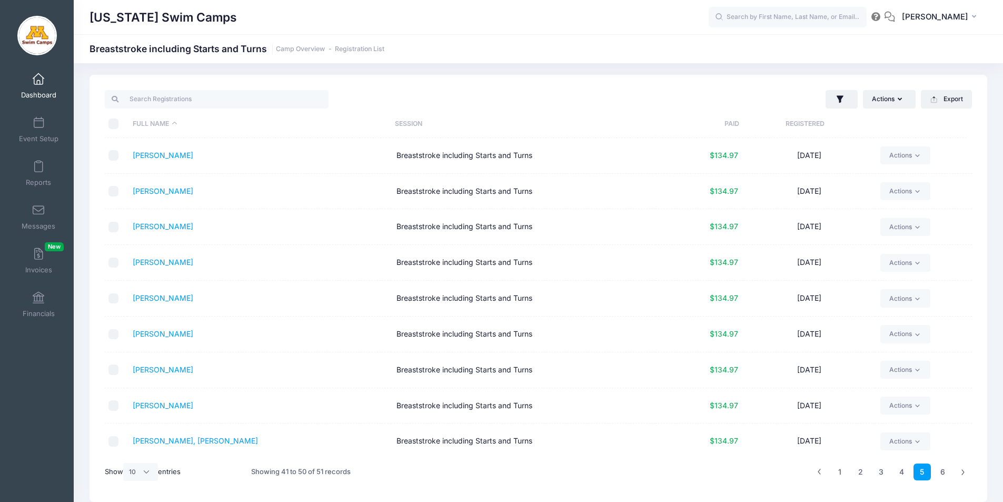
scroll to position [0, 0]
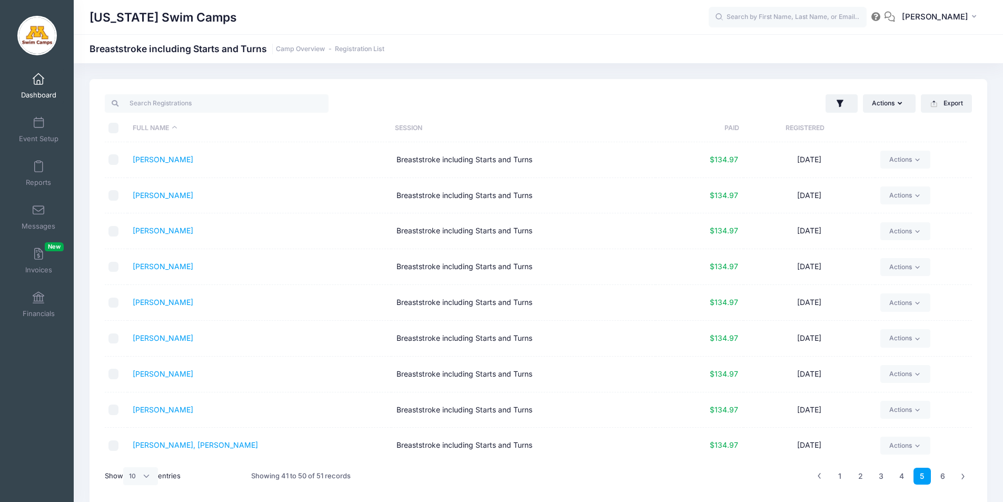
click at [38, 81] on span at bounding box center [38, 80] width 0 height 12
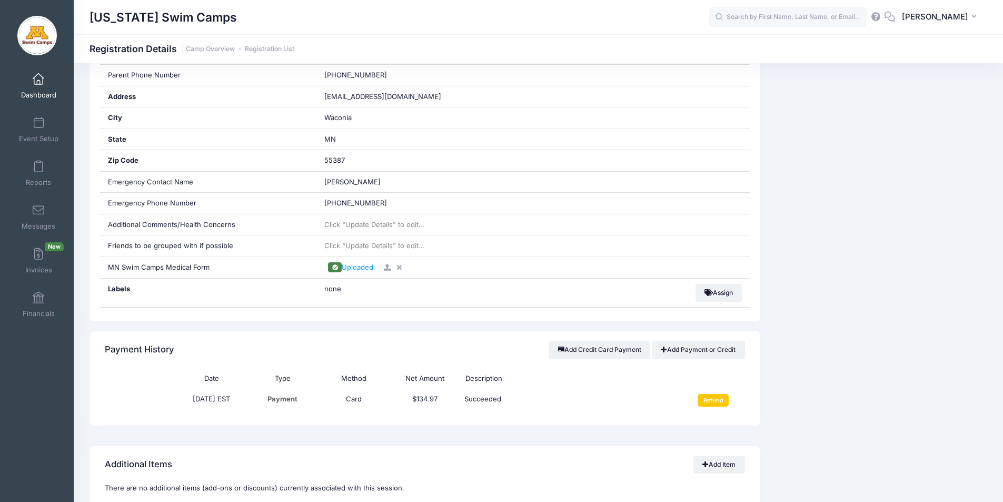
scroll to position [432, 0]
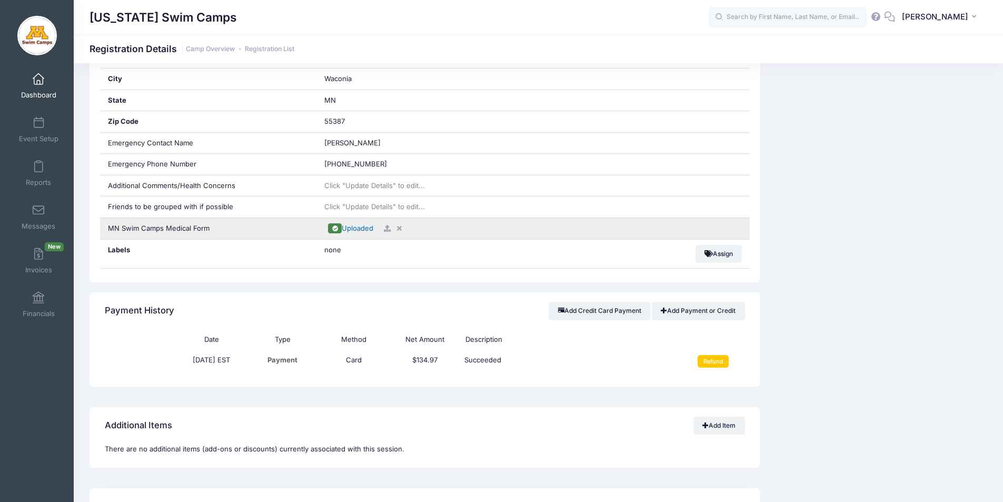
click at [359, 229] on span "Uploaded" at bounding box center [358, 228] width 32 height 8
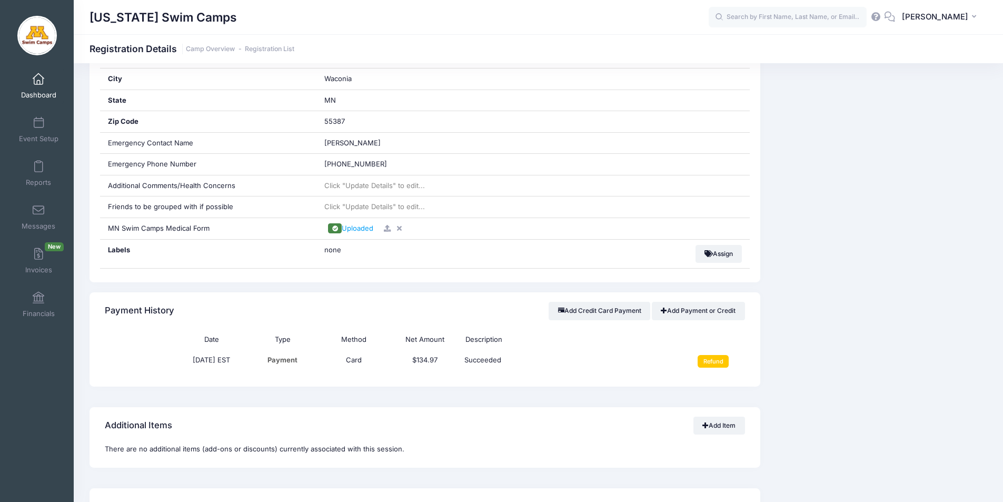
click at [38, 81] on span at bounding box center [38, 80] width 0 height 12
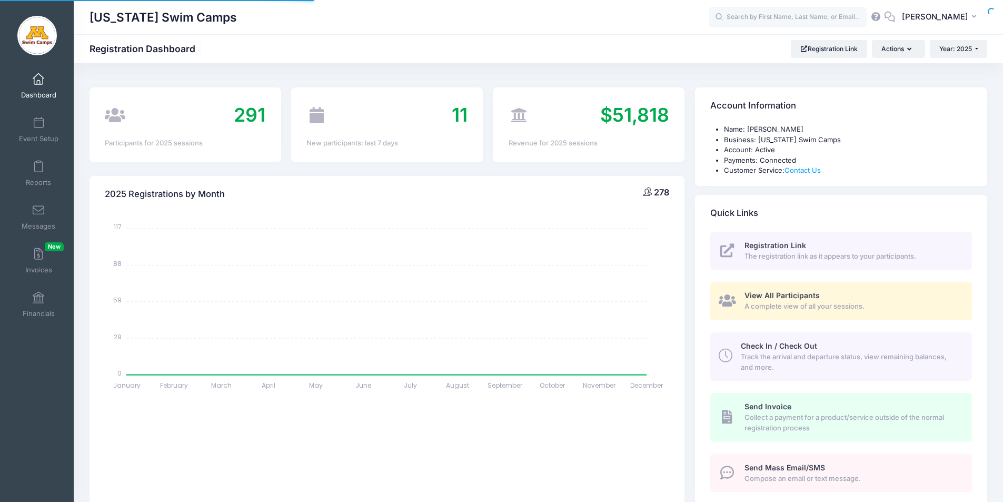
select select
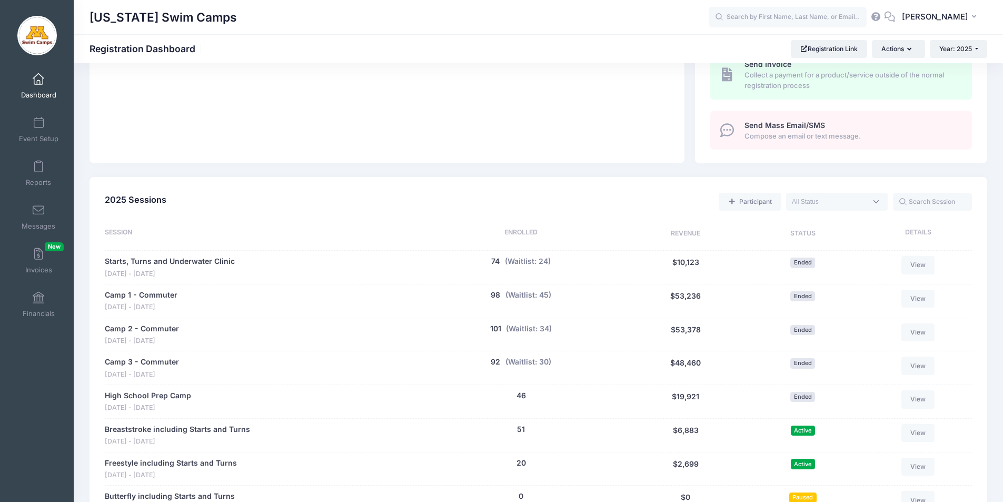
scroll to position [404, 0]
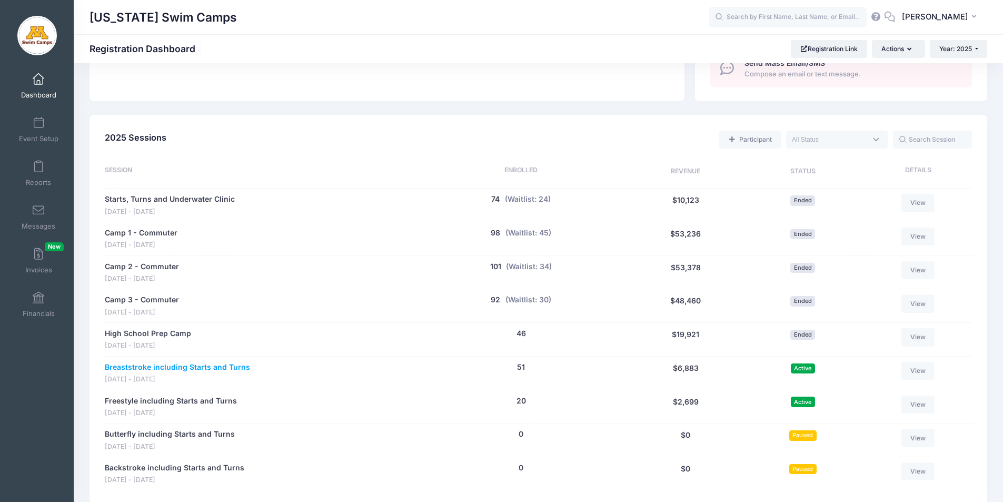
click at [143, 367] on link "Breaststroke including Starts and Turns" at bounding box center [177, 367] width 145 height 11
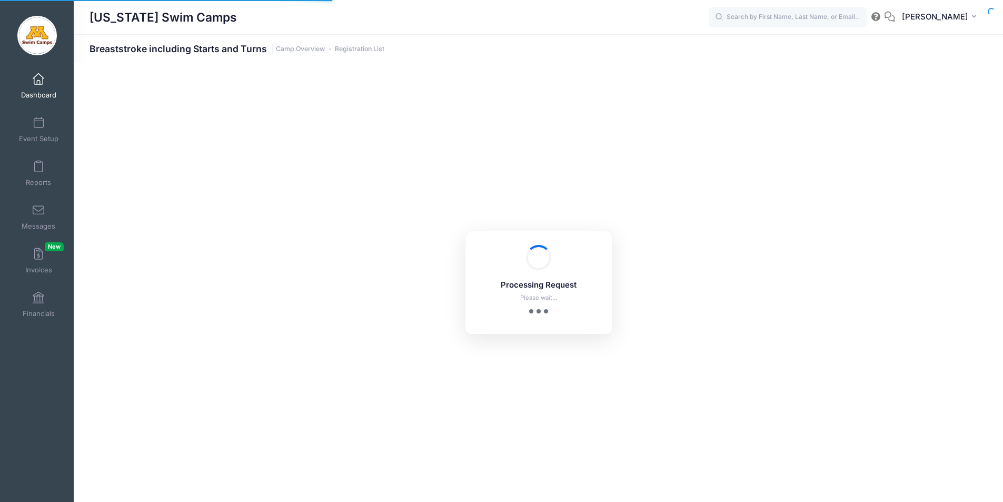
select select "10"
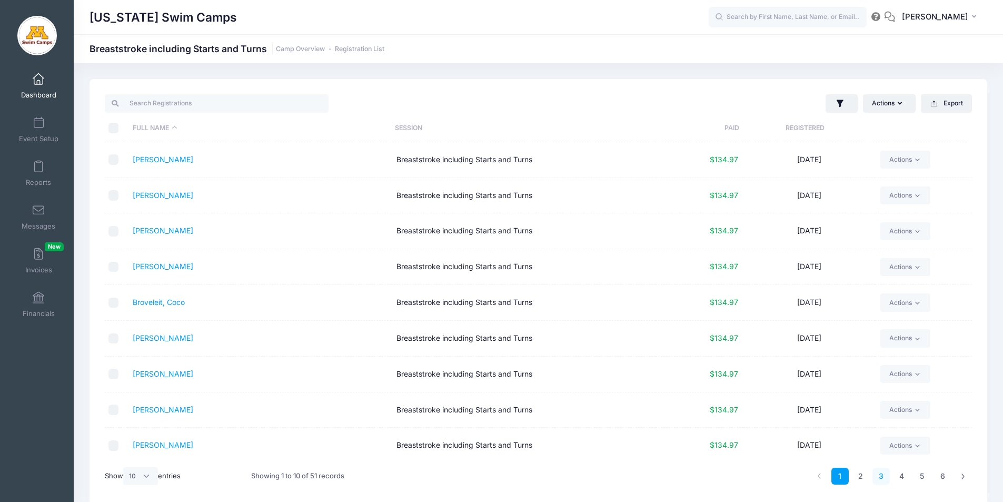
click at [879, 473] on link "3" at bounding box center [880, 476] width 17 height 17
click at [156, 303] on link "Knutson, Reghan" at bounding box center [163, 301] width 61 height 9
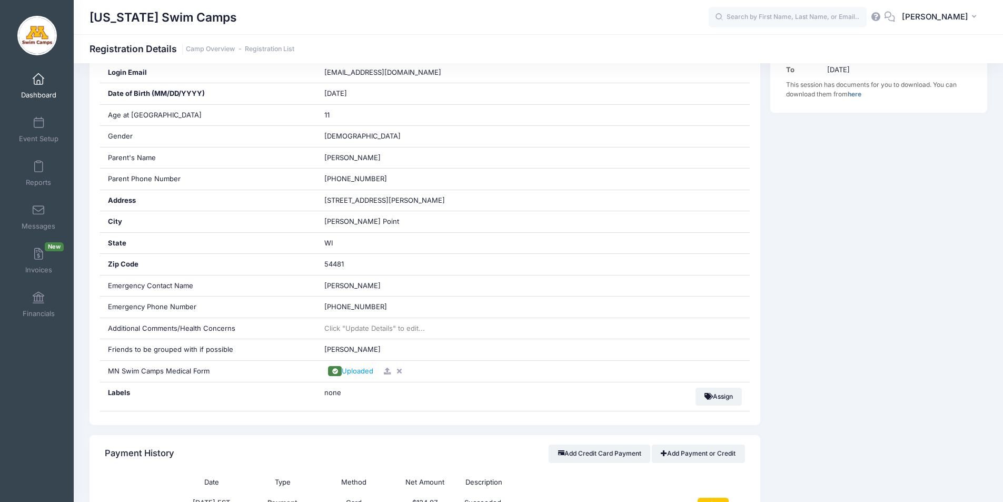
scroll to position [351, 0]
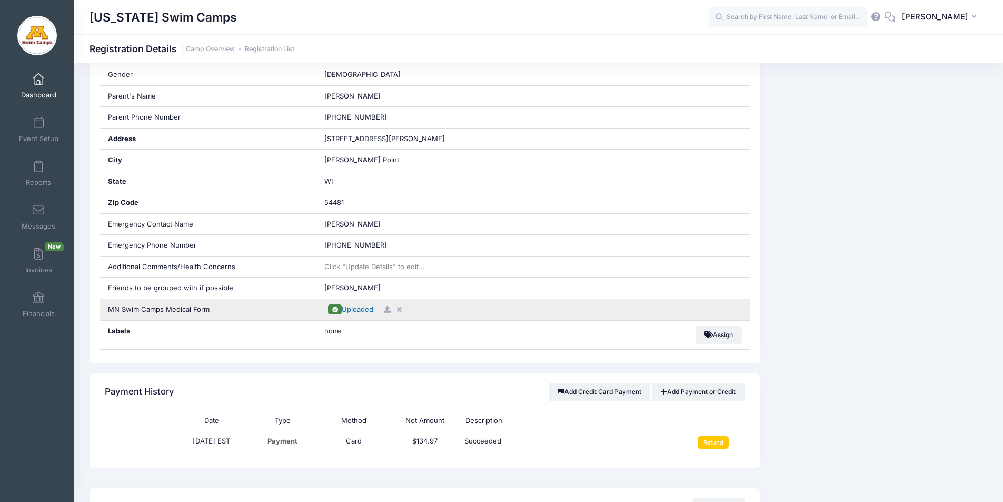
click at [359, 311] on span "Uploaded" at bounding box center [358, 309] width 32 height 8
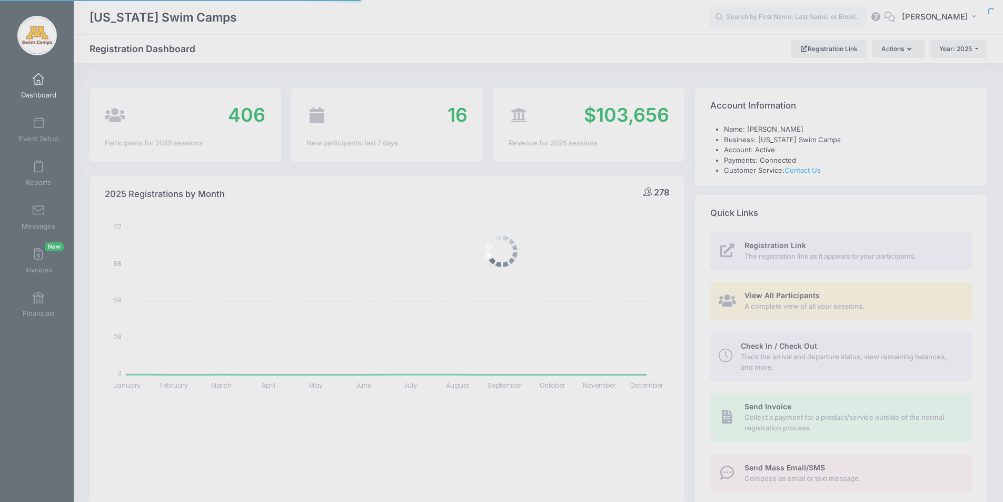
select select
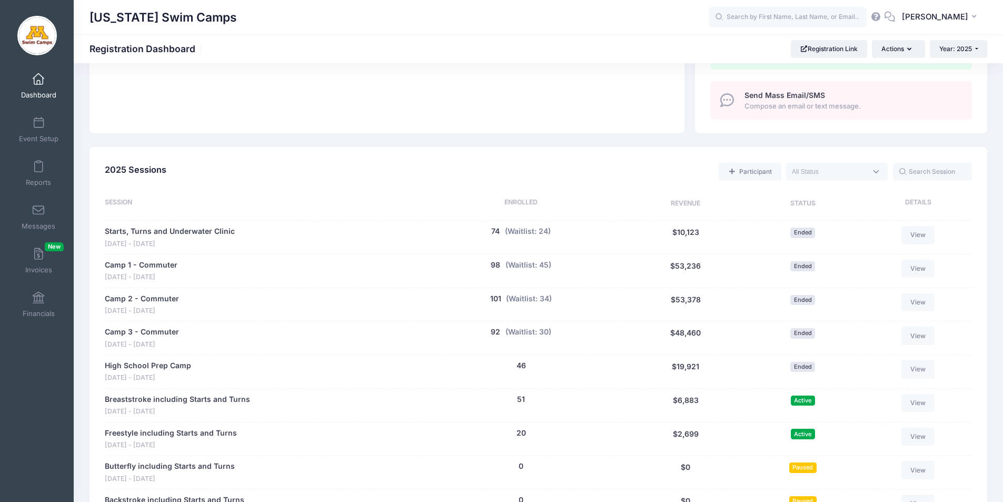
scroll to position [397, 0]
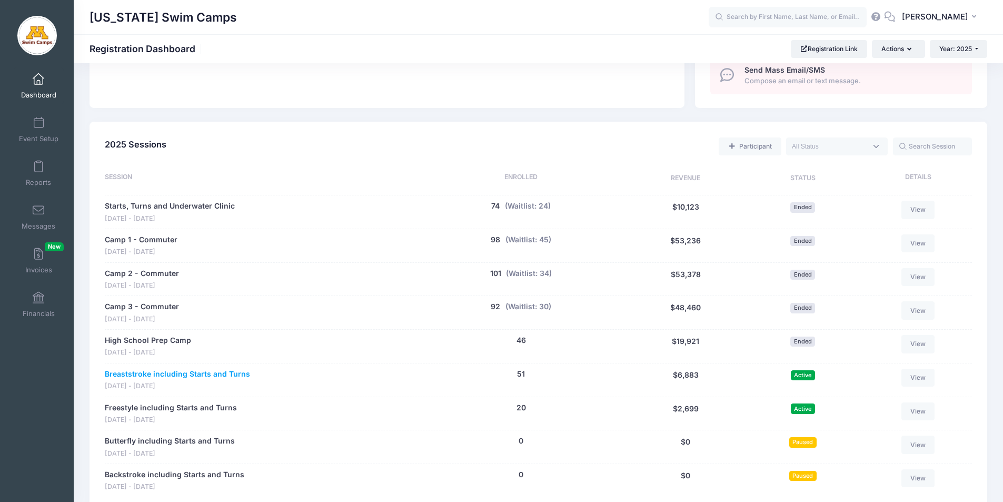
click at [202, 374] on link "Breaststroke including Starts and Turns" at bounding box center [177, 374] width 145 height 11
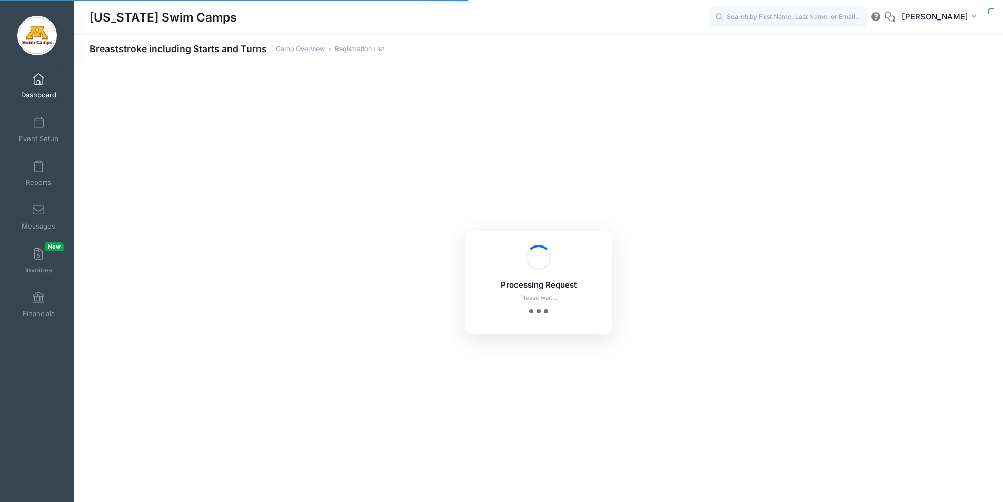
select select "10"
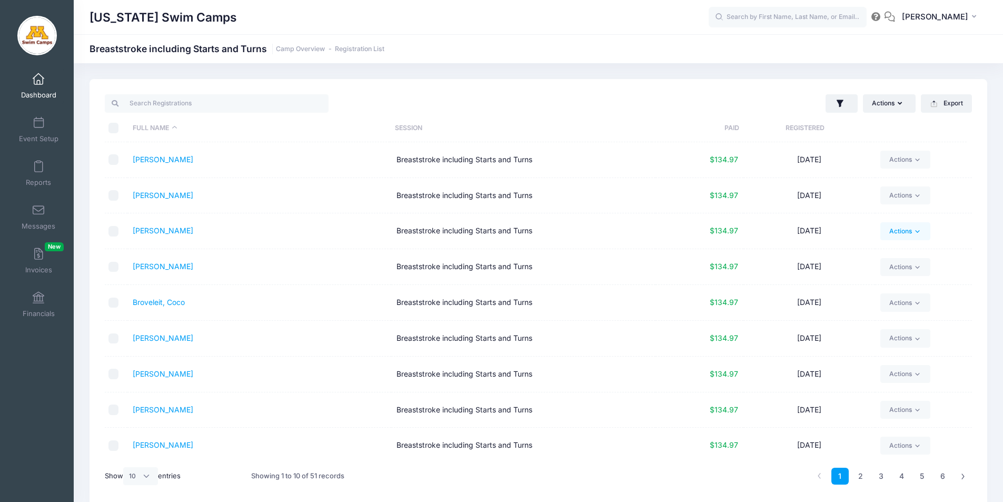
click at [920, 222] on link "Actions" at bounding box center [905, 231] width 50 height 18
click at [595, 115] on th "Session" at bounding box center [521, 128] width 262 height 28
